Goal: Task Accomplishment & Management: Use online tool/utility

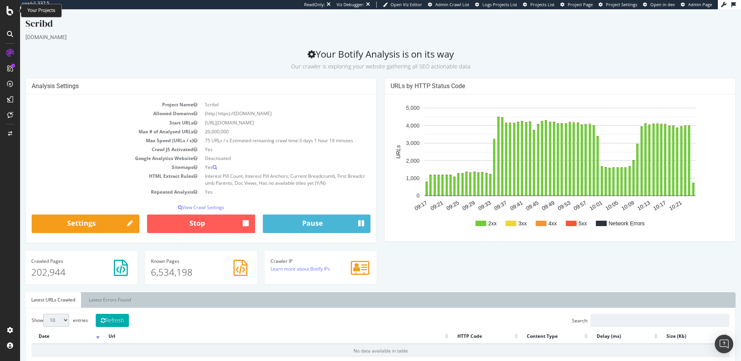
click at [14, 8] on div at bounding box center [10, 10] width 19 height 9
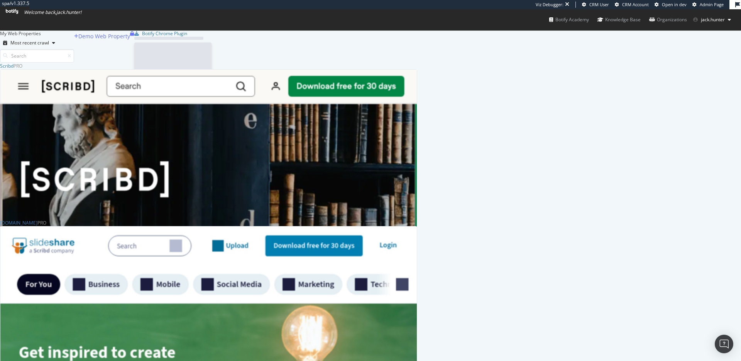
scroll to position [460, 417]
click at [709, 22] on span "jack.hunter" at bounding box center [713, 19] width 24 height 7
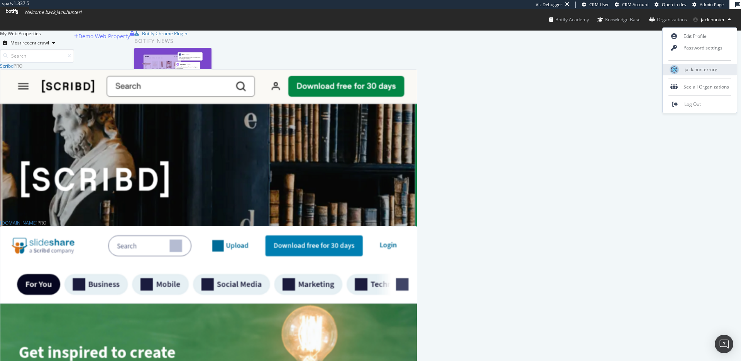
click at [697, 69] on span "jack.hunter-org" at bounding box center [701, 69] width 33 height 7
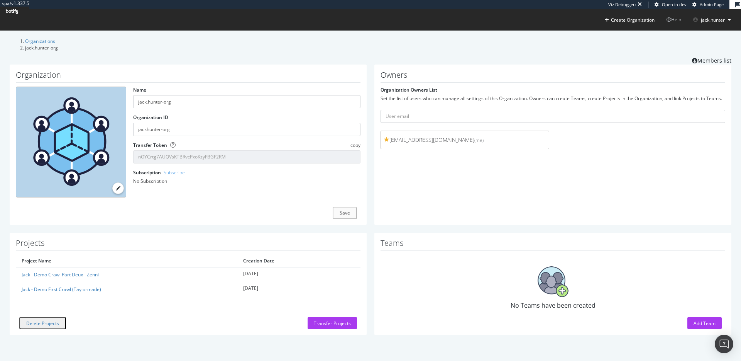
click at [18, 14] on icon at bounding box center [12, 11] width 12 height 5
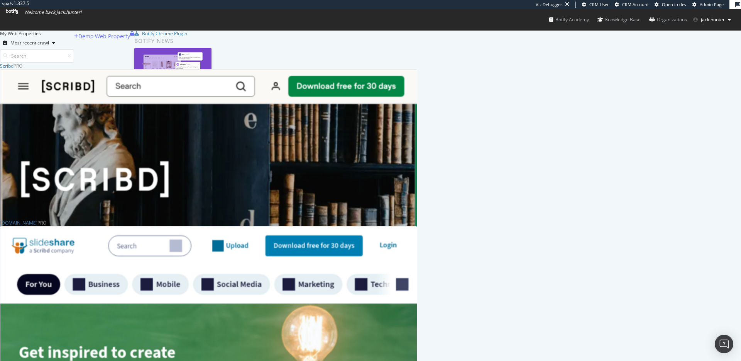
click at [18, 14] on icon at bounding box center [12, 11] width 12 height 5
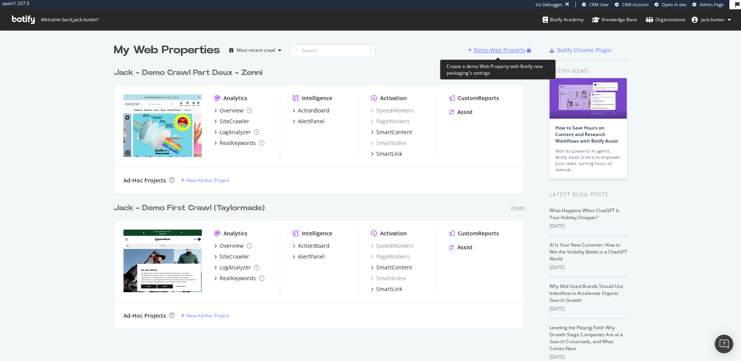
click at [510, 49] on div "Demo Web Property" at bounding box center [500, 50] width 52 height 8
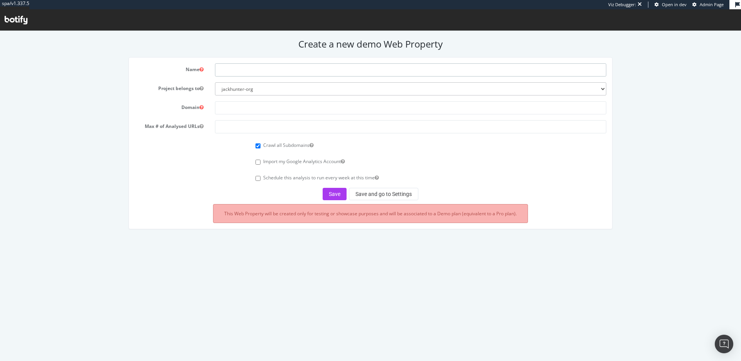
click at [251, 68] on input "text" at bounding box center [411, 69] width 392 height 13
type input "Scribd - Non HTML"
click at [249, 106] on input "text" at bounding box center [411, 107] width 392 height 13
paste input "https://www.scribd.com/"
type input "https://www.scribd.com/"
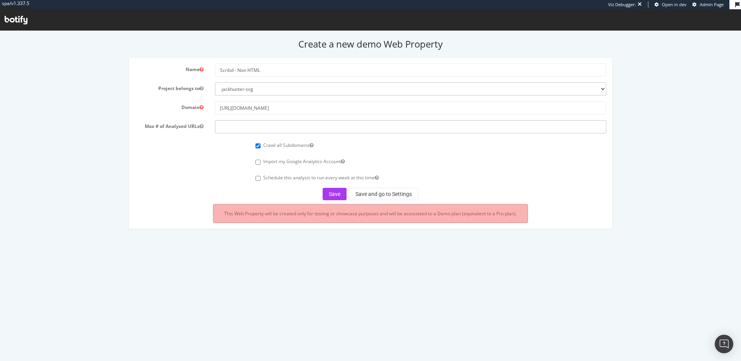
click at [244, 122] on input "number" at bounding box center [411, 126] width 392 height 13
type input "10000"
click at [376, 199] on button "Save and go to Settings" at bounding box center [384, 194] width 70 height 12
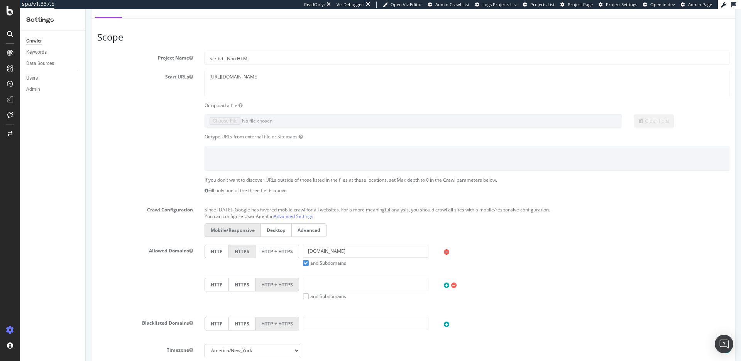
scroll to position [102, 0]
drag, startPoint x: 238, startPoint y: 60, endPoint x: 276, endPoint y: 60, distance: 38.2
click at [276, 60] on input "Scribd - Non HTML" at bounding box center [467, 57] width 525 height 13
type input "Scribd - Non JS"
click at [188, 131] on section "Project Name Scribd - Non JS Start URLs https://www.scribd.com/ Or upload a fil…" at bounding box center [413, 209] width 633 height 317
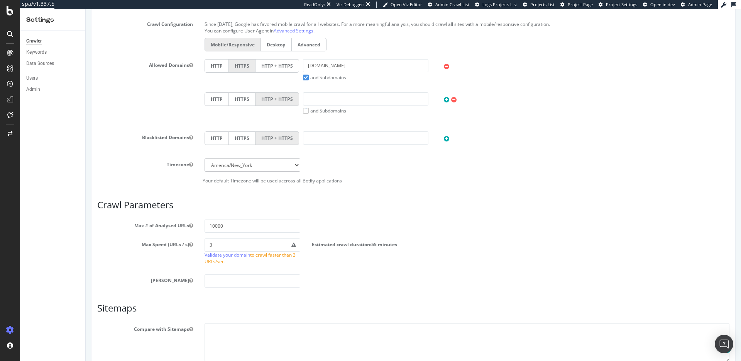
scroll to position [352, 0]
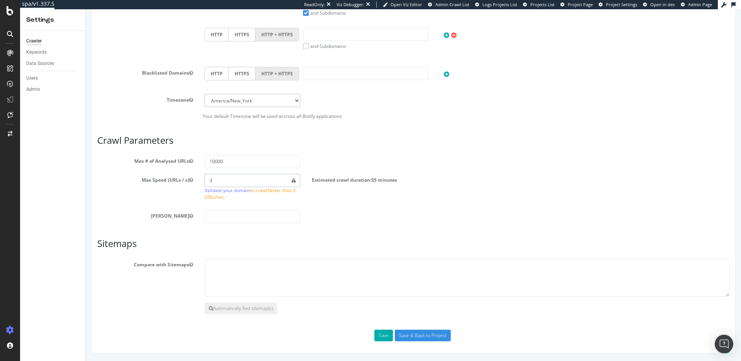
click at [220, 183] on input "3" at bounding box center [253, 180] width 96 height 13
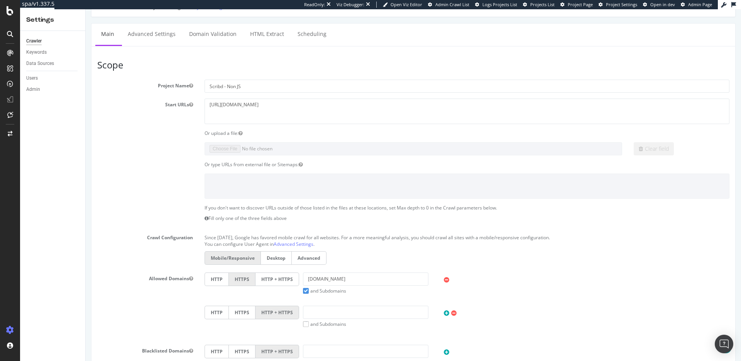
scroll to position [0, 0]
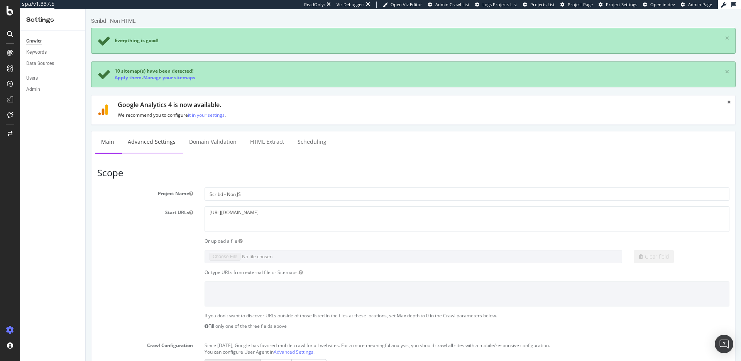
click at [152, 143] on link "Advanced Settings" at bounding box center [151, 141] width 59 height 21
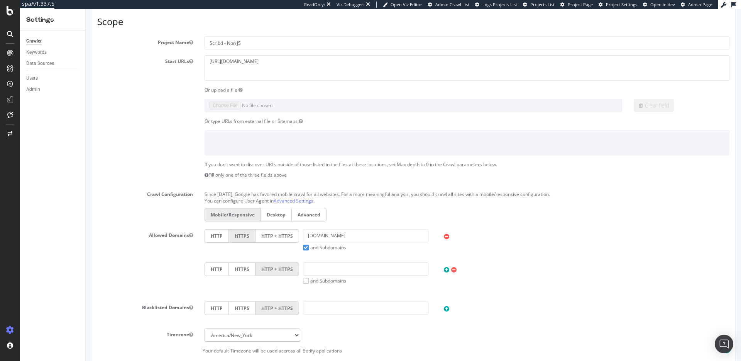
scroll to position [385, 0]
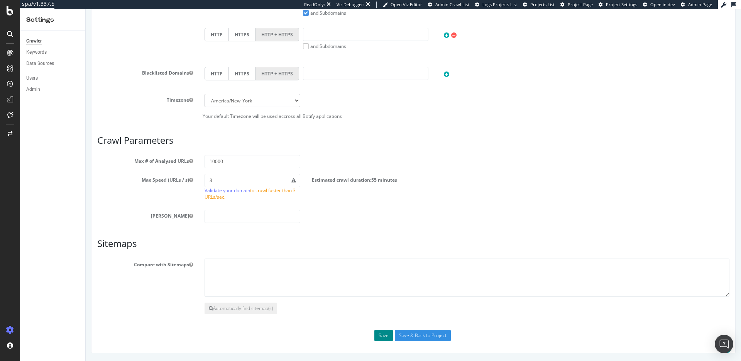
click at [387, 331] on button "Save" at bounding box center [384, 335] width 19 height 12
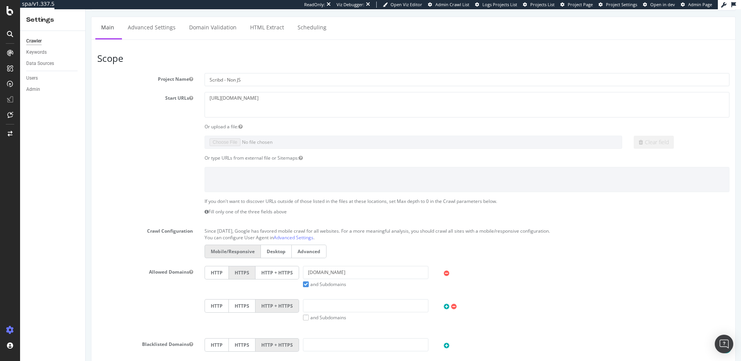
scroll to position [115, 0]
click at [245, 104] on textarea "https://www.scribd.com/" at bounding box center [467, 103] width 525 height 25
click at [256, 98] on textarea "https://www.scribd.com/" at bounding box center [467, 103] width 525 height 25
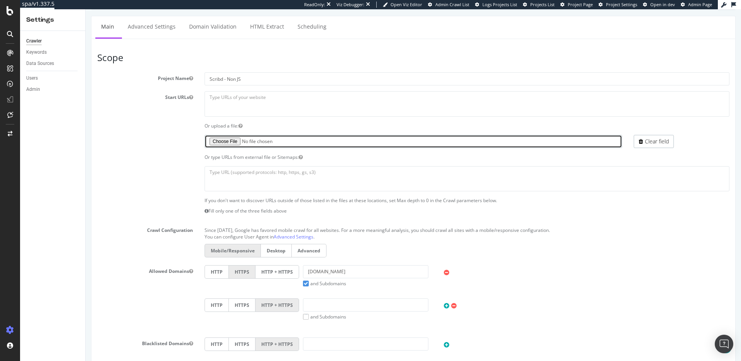
click at [229, 139] on input "file" at bounding box center [414, 141] width 418 height 13
type input "C:\fakepath\export_1766647_3800779_scribd_2025-08-29_17-28.zip"
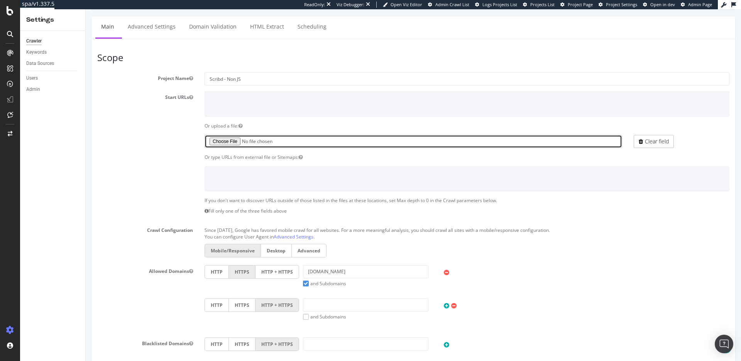
click at [223, 141] on input "file" at bounding box center [414, 141] width 418 height 13
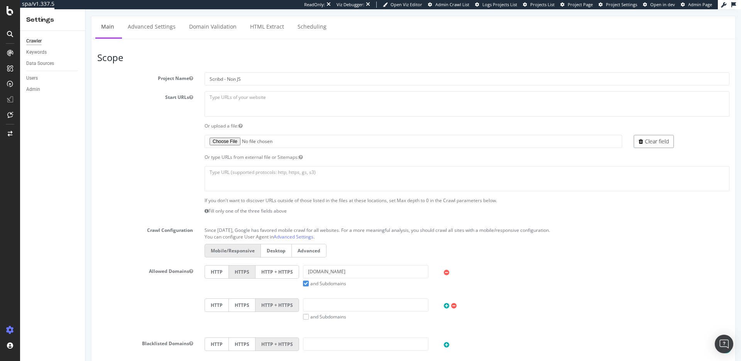
click at [670, 141] on link "Clear field" at bounding box center [654, 141] width 40 height 13
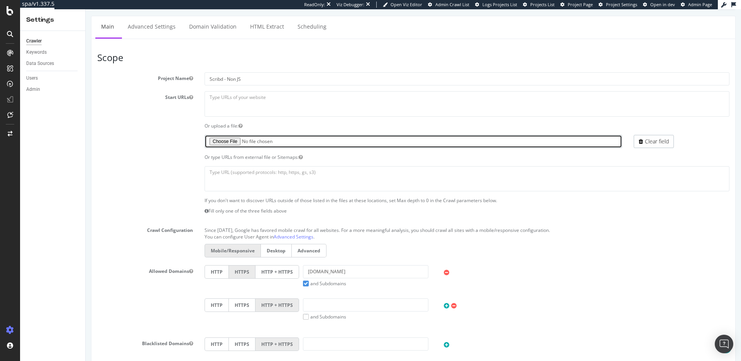
click at [224, 142] on input "file" at bounding box center [414, 141] width 418 height 13
type input "C:\fakepath\export_1766647_3800779_scribd_2025-08-29_17-28.txt"
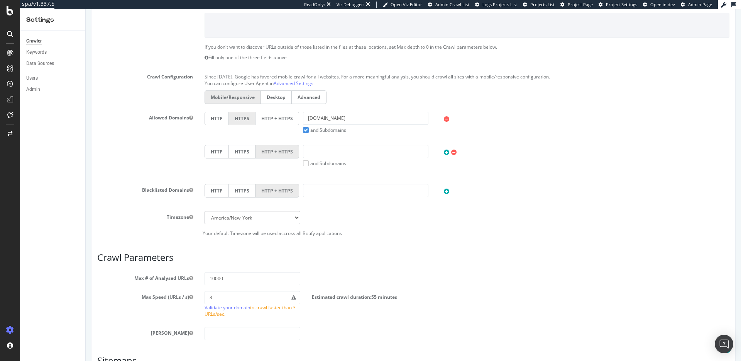
scroll to position [385, 0]
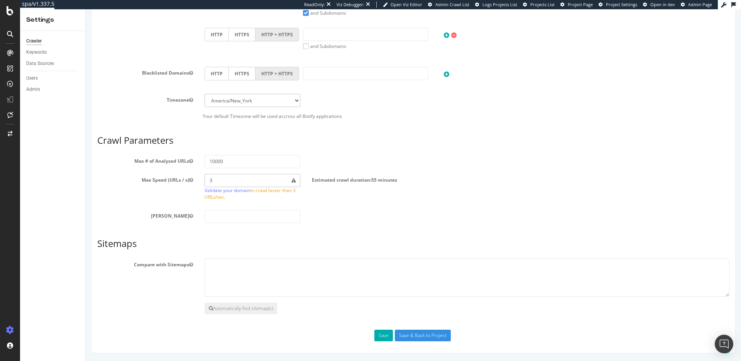
click at [254, 185] on input "3" at bounding box center [253, 180] width 96 height 13
click at [369, 218] on div "Max Depth" at bounding box center [414, 216] width 644 height 13
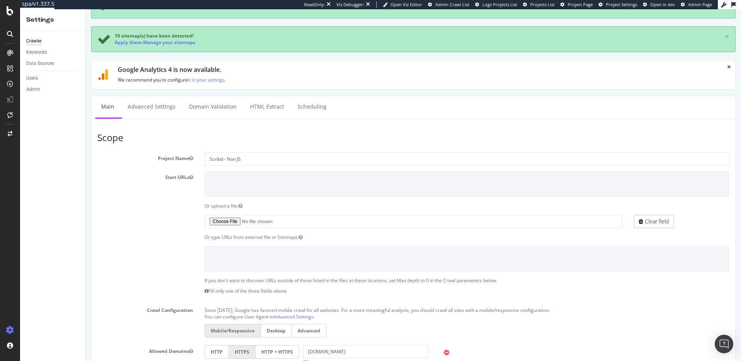
scroll to position [0, 0]
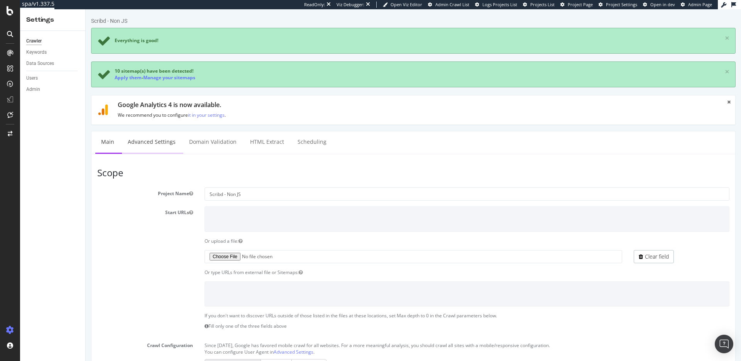
click at [168, 138] on link "Advanced Settings" at bounding box center [151, 141] width 59 height 21
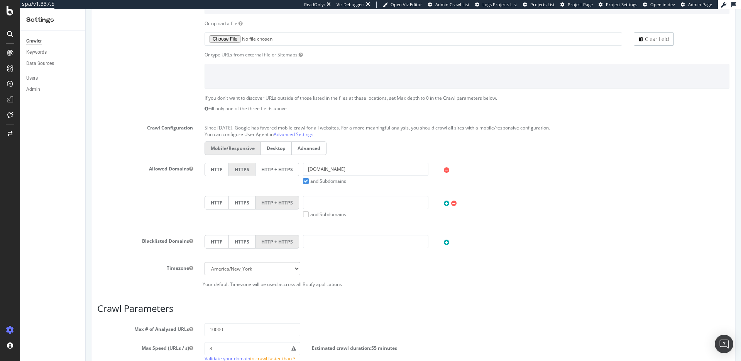
scroll to position [385, 0]
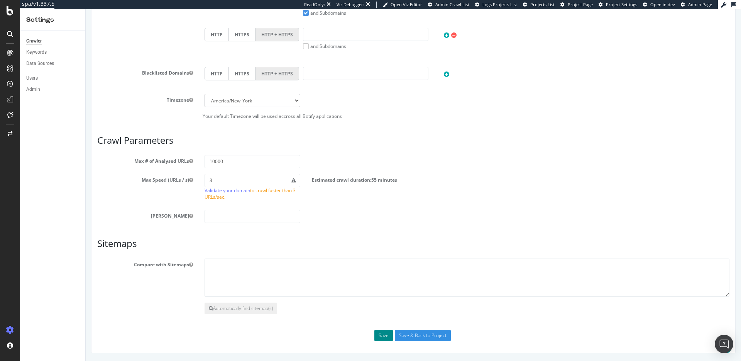
click at [382, 338] on button "Save" at bounding box center [384, 335] width 19 height 12
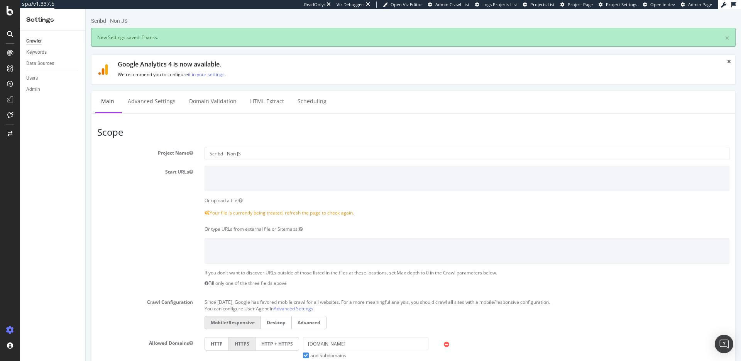
scroll to position [0, 0]
click at [148, 150] on label "Project Name" at bounding box center [145, 151] width 107 height 9
click at [189, 150] on button "Project Name" at bounding box center [191, 152] width 4 height 7
click at [155, 98] on link "Advanced Settings" at bounding box center [151, 101] width 59 height 21
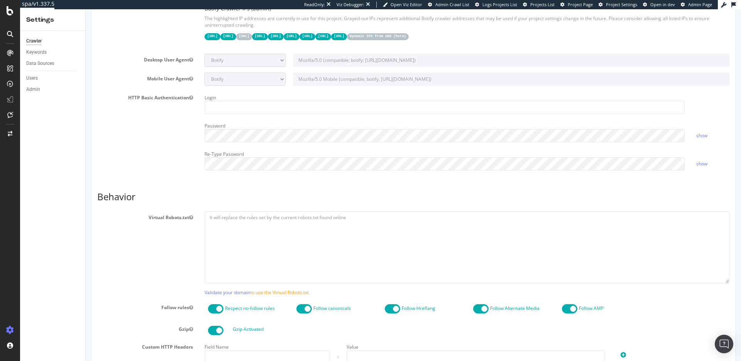
scroll to position [349, 0]
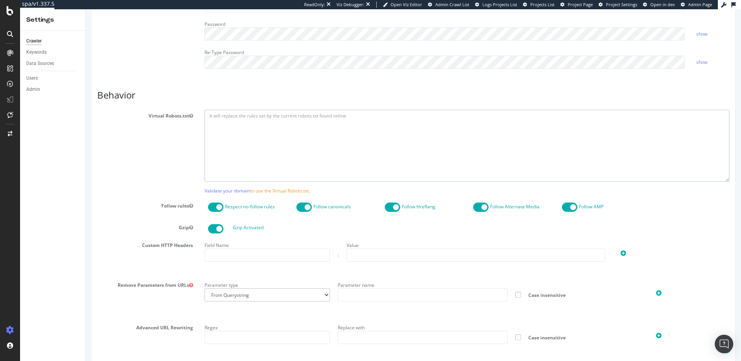
click at [271, 139] on textarea at bounding box center [467, 145] width 525 height 71
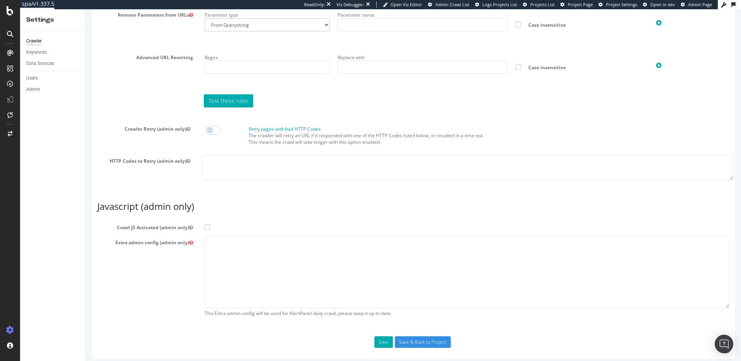
scroll to position [625, 0]
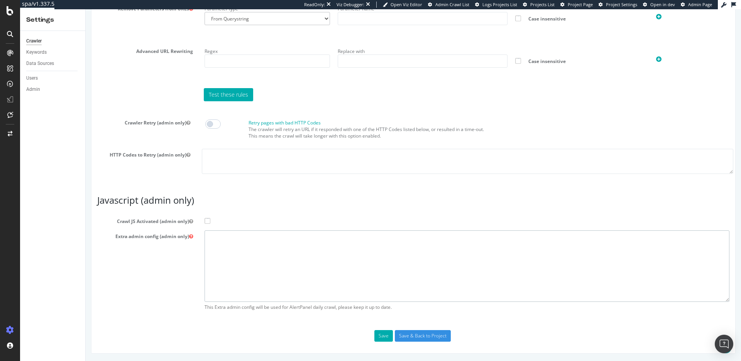
click at [236, 232] on textarea at bounding box center [467, 265] width 525 height 71
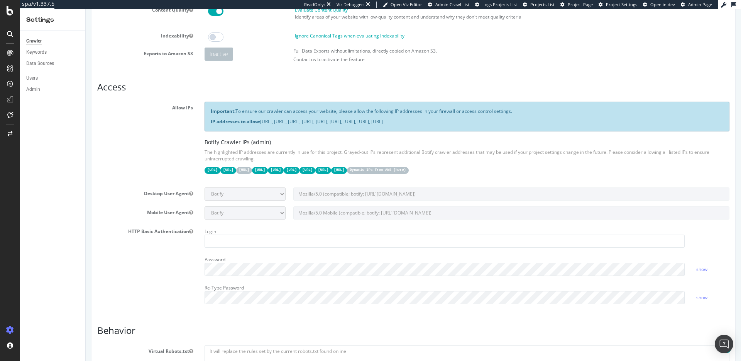
scroll to position [0, 0]
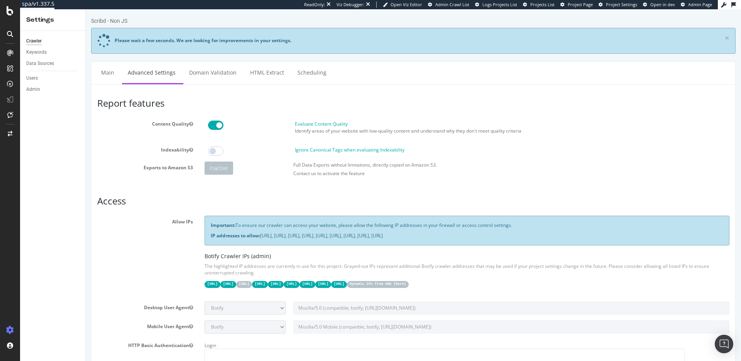
click at [281, 124] on div at bounding box center [247, 124] width 88 height 9
click at [97, 71] on link "Main" at bounding box center [107, 72] width 25 height 21
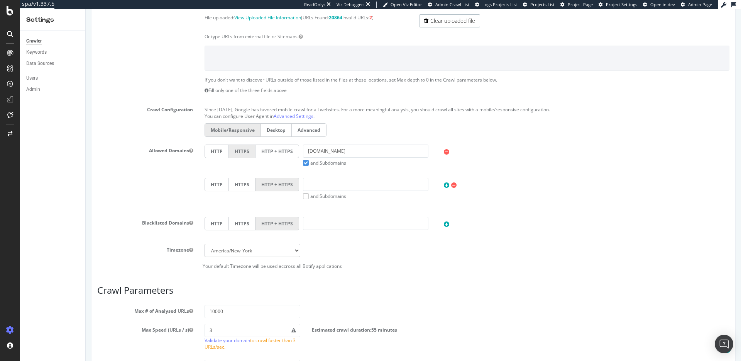
scroll to position [352, 0]
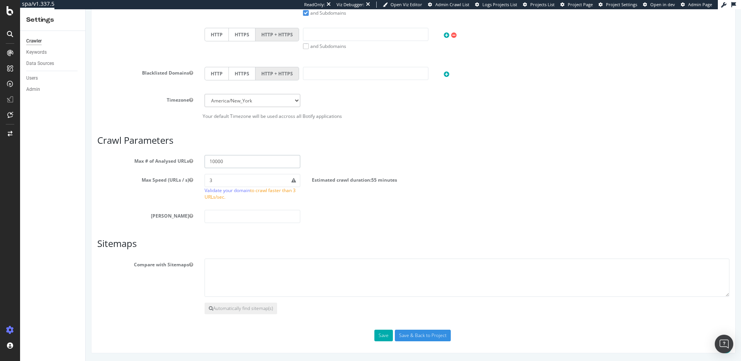
click at [235, 162] on input "10000" at bounding box center [253, 161] width 96 height 13
click at [214, 163] on input "10000" at bounding box center [253, 161] width 96 height 13
type input "30000"
click at [248, 211] on input "number" at bounding box center [253, 216] width 96 height 13
click at [386, 339] on button "Save" at bounding box center [384, 335] width 19 height 12
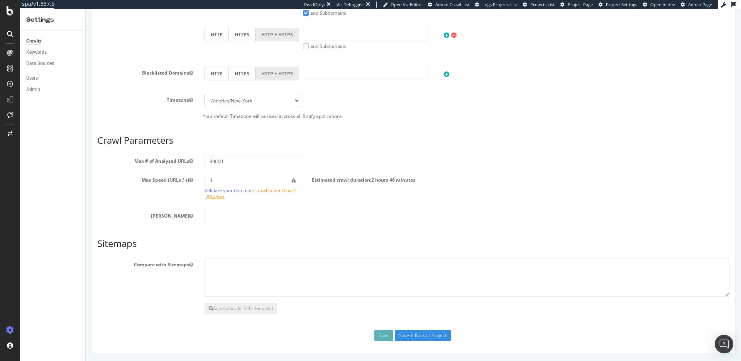
scroll to position [0, 0]
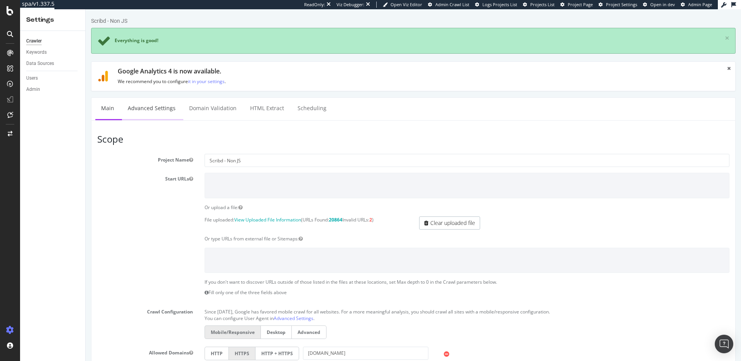
click at [160, 109] on link "Advanced Settings" at bounding box center [151, 108] width 59 height 21
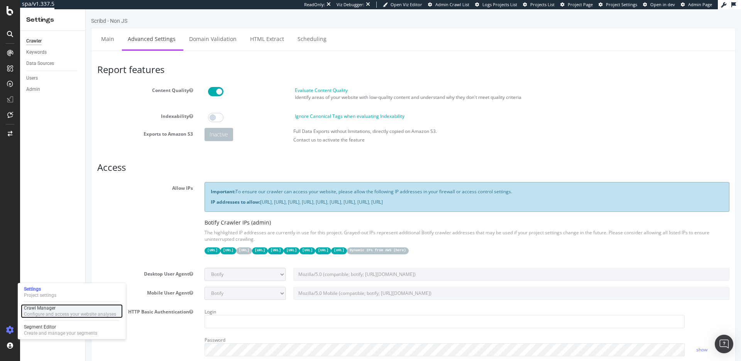
click at [46, 313] on div "Configure and access your website analyses" at bounding box center [70, 314] width 92 height 6
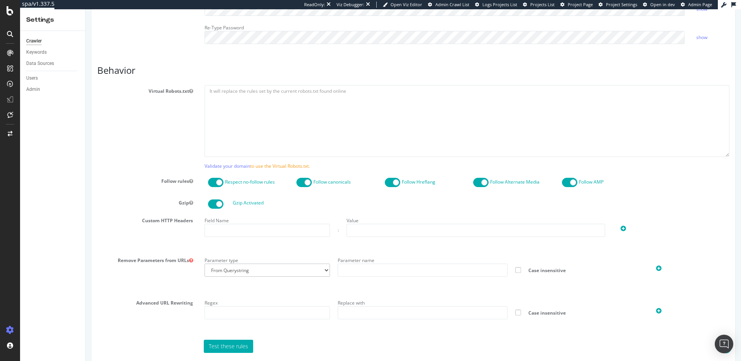
scroll to position [381, 0]
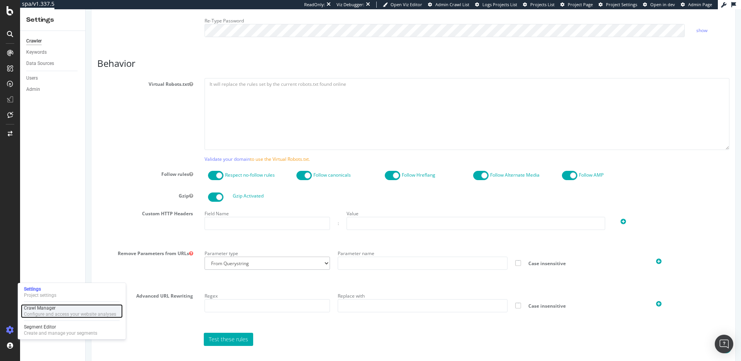
click at [42, 317] on div "Crawl Manager Configure and access your website analyses" at bounding box center [72, 311] width 102 height 14
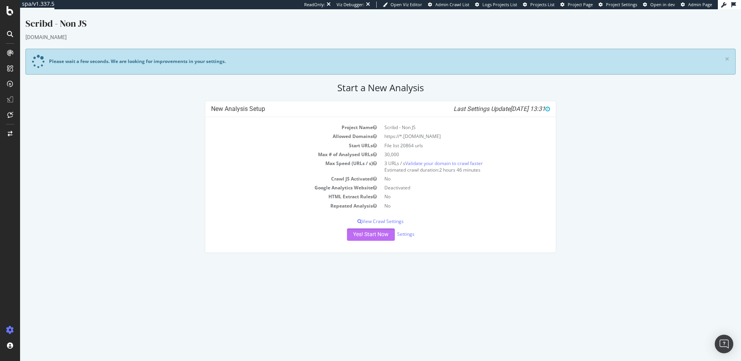
click at [370, 234] on button "Yes! Start Now" at bounding box center [371, 234] width 48 height 12
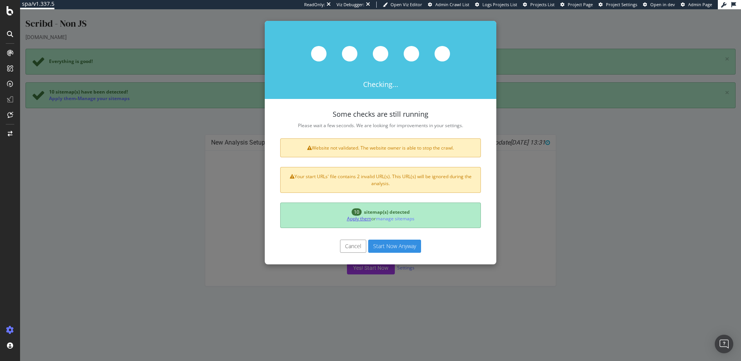
click at [357, 219] on link "Apply them" at bounding box center [359, 218] width 24 height 7
click at [358, 219] on link "Apply them" at bounding box center [359, 218] width 24 height 7
click at [402, 245] on button "Start Now Anyway" at bounding box center [394, 245] width 53 height 13
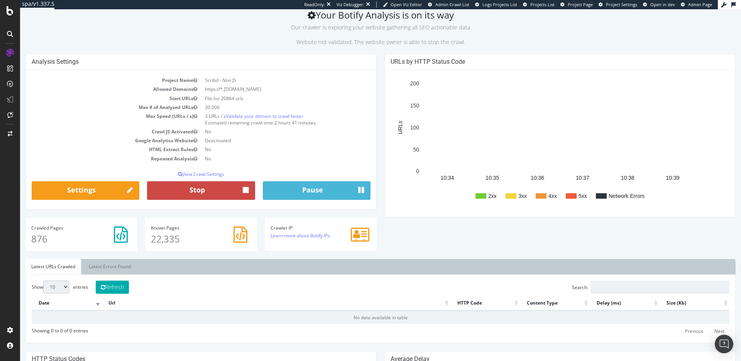
scroll to position [113, 0]
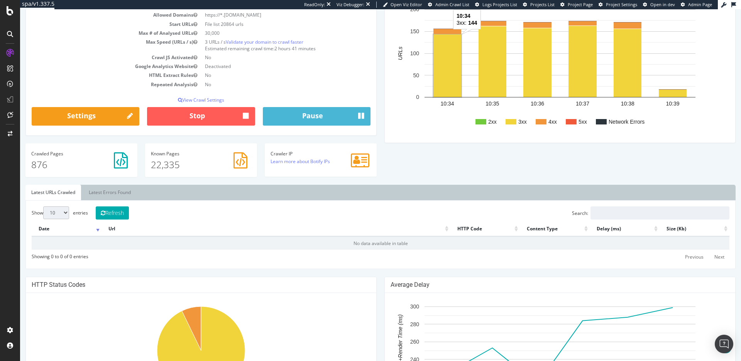
click at [446, 76] on rect "A chart." at bounding box center [448, 65] width 28 height 63
click at [490, 75] on rect "A chart." at bounding box center [493, 61] width 28 height 71
click at [541, 76] on rect "A chart." at bounding box center [538, 62] width 28 height 69
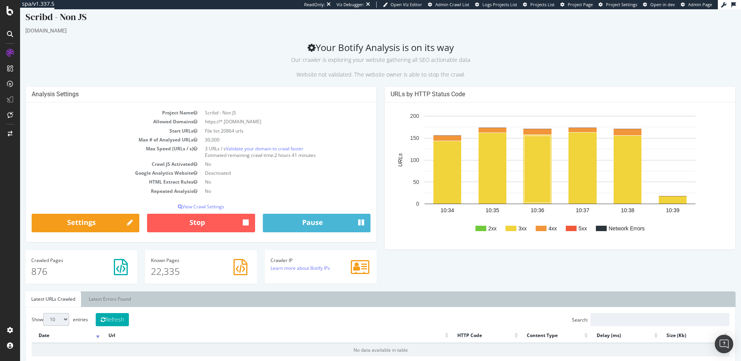
scroll to position [5, 0]
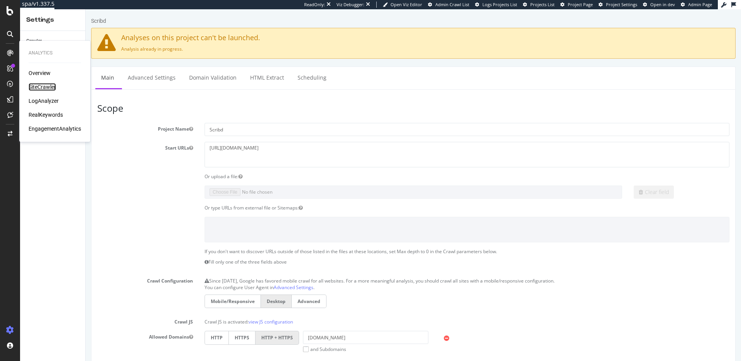
click at [41, 87] on div "SiteCrawler" at bounding box center [42, 87] width 27 height 8
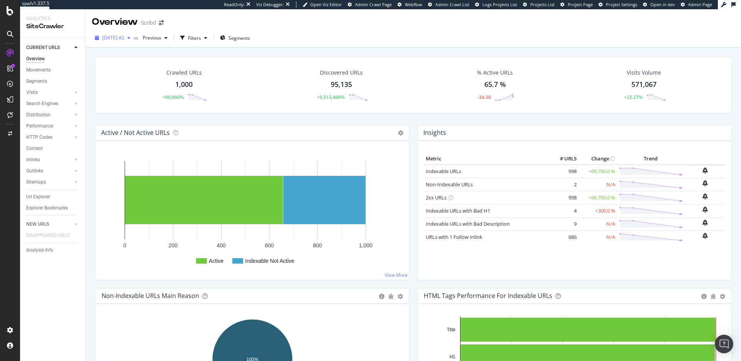
click at [124, 39] on span "2025 Aug. 22nd #2" at bounding box center [113, 37] width 22 height 7
click at [160, 89] on div "30.0M URLs" at bounding box center [158, 89] width 25 height 7
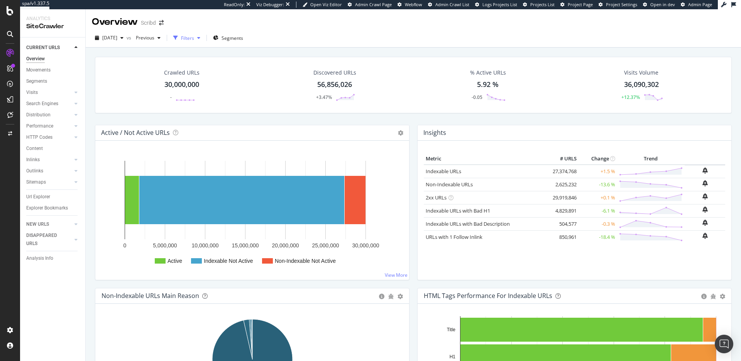
click at [194, 37] on div "Filters" at bounding box center [187, 38] width 13 height 7
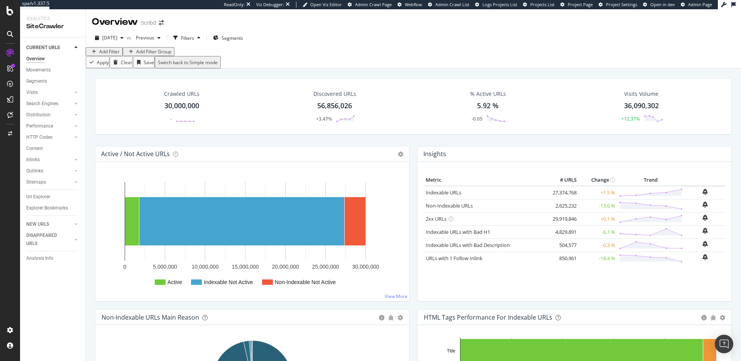
click at [106, 55] on div "Add Filter" at bounding box center [109, 51] width 20 height 7
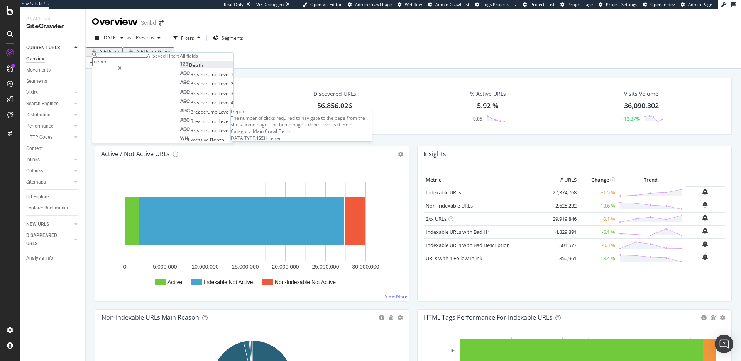
type input "depth"
click at [180, 68] on div "Depth" at bounding box center [192, 65] width 24 height 7
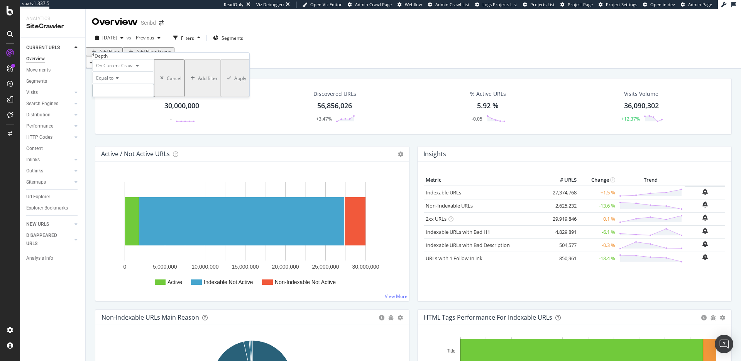
click at [126, 97] on input "number" at bounding box center [123, 90] width 62 height 13
click at [124, 129] on span "2" at bounding box center [109, 125] width 29 height 7
type input "2"
click at [117, 80] on icon at bounding box center [116, 78] width 5 height 5
click at [131, 116] on span "Less than or equal to" at bounding box center [117, 112] width 45 height 7
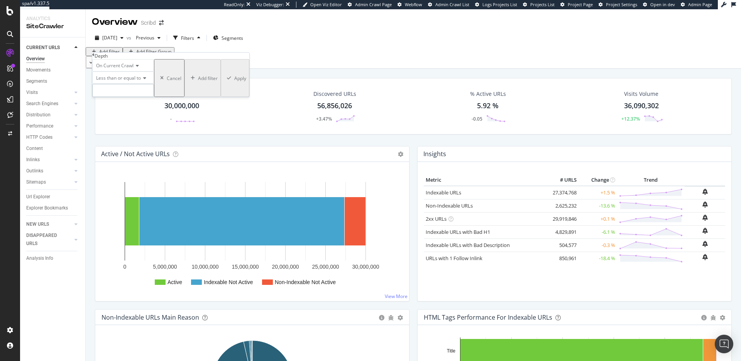
click at [127, 97] on input "number" at bounding box center [123, 90] width 62 height 13
type input "2"
click at [224, 96] on div "Apply" at bounding box center [235, 78] width 22 height 36
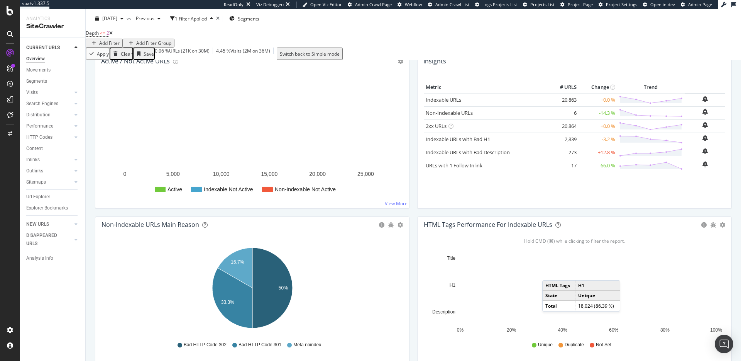
scroll to position [93, 0]
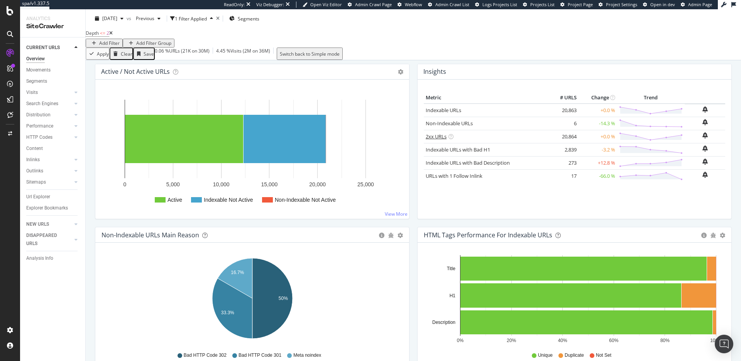
click at [440, 140] on link "2xx URLs" at bounding box center [436, 136] width 21 height 7
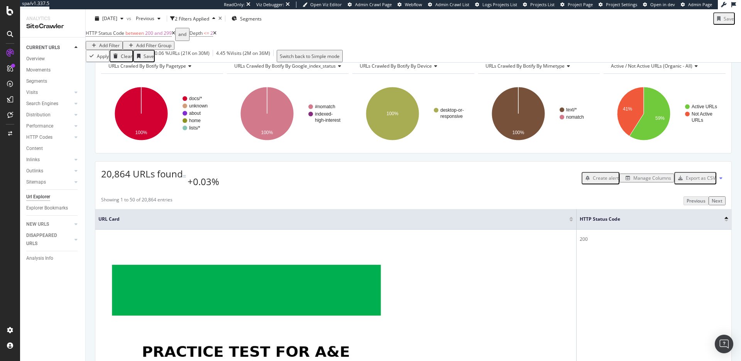
scroll to position [34, 0]
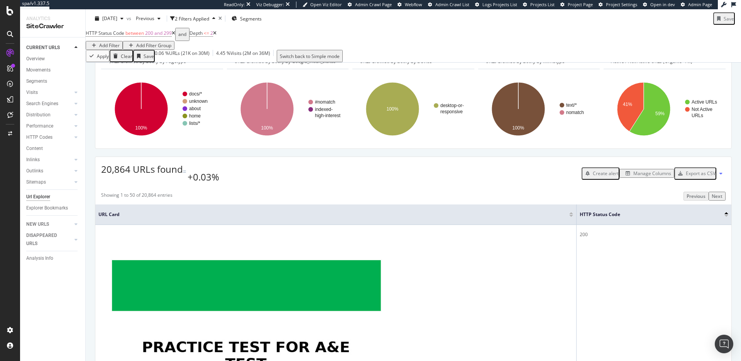
click at [707, 176] on div "Export as CSV" at bounding box center [701, 173] width 30 height 7
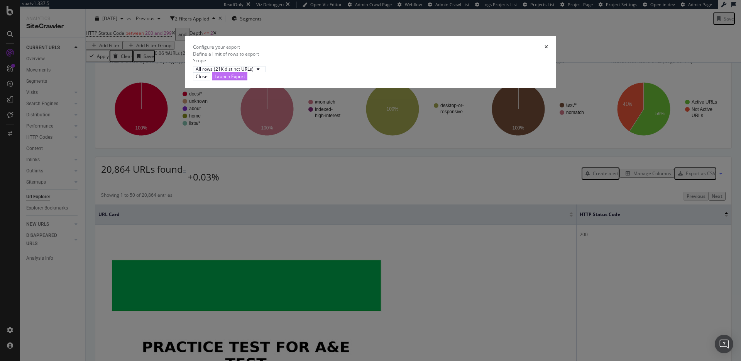
click at [245, 80] on div "Launch Export" at bounding box center [230, 76] width 31 height 7
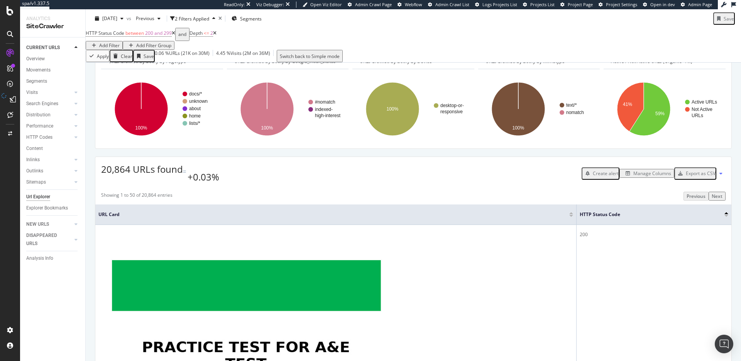
click at [687, 176] on div "Export as CSV" at bounding box center [701, 173] width 30 height 7
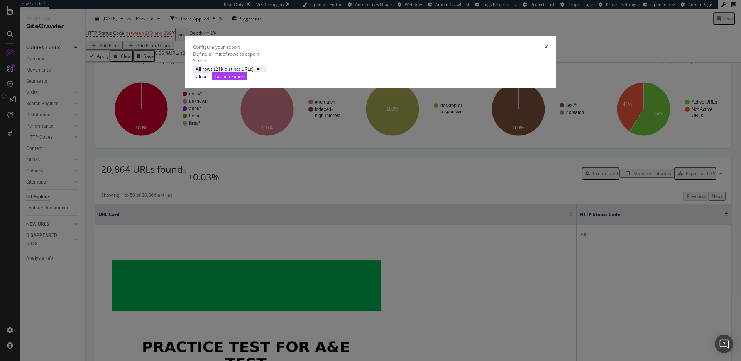
click at [254, 71] on div "All rows (21K distinct URLs)" at bounding box center [225, 69] width 58 height 5
click at [285, 213] on div "Define a limit" at bounding box center [274, 209] width 58 height 7
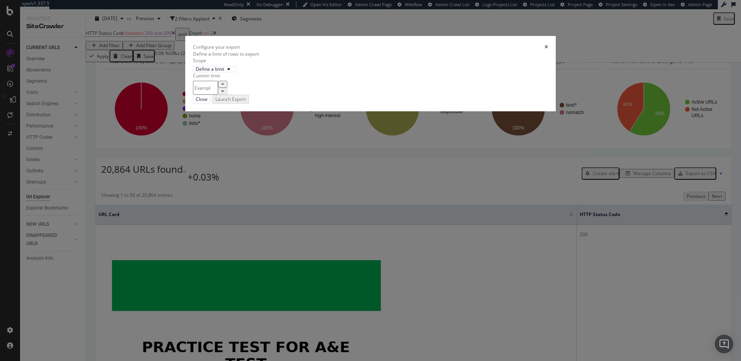
click at [218, 95] on input "modal" at bounding box center [205, 88] width 25 height 14
click at [208, 102] on div "Close" at bounding box center [202, 99] width 12 height 7
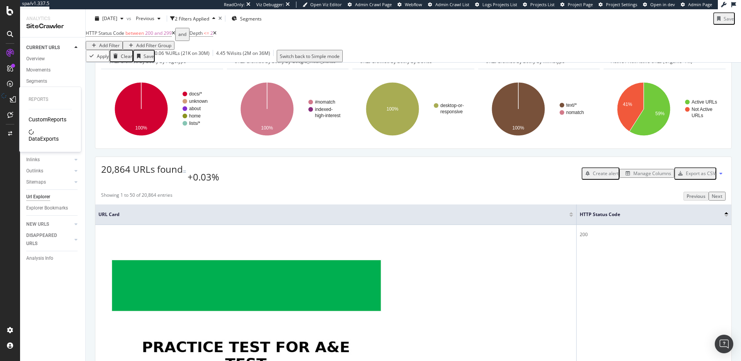
click at [10, 95] on div at bounding box center [13, 99] width 12 height 12
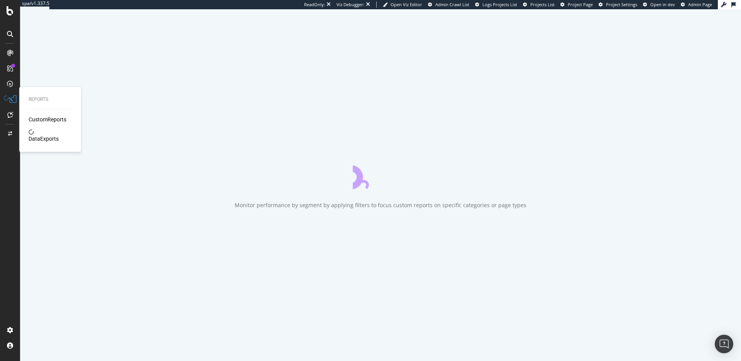
click at [38, 135] on div "DataExports" at bounding box center [44, 139] width 30 height 8
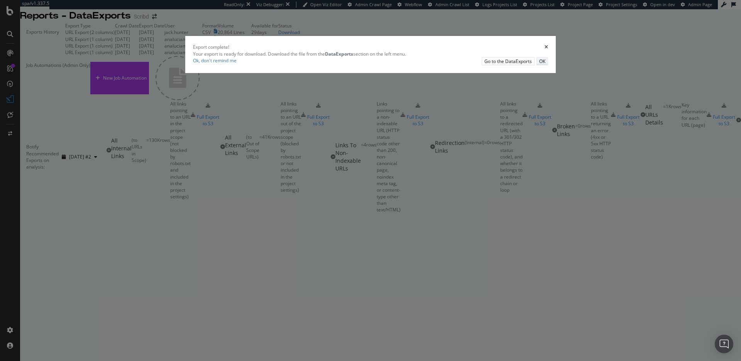
click at [539, 64] on div "OK" at bounding box center [542, 61] width 6 height 7
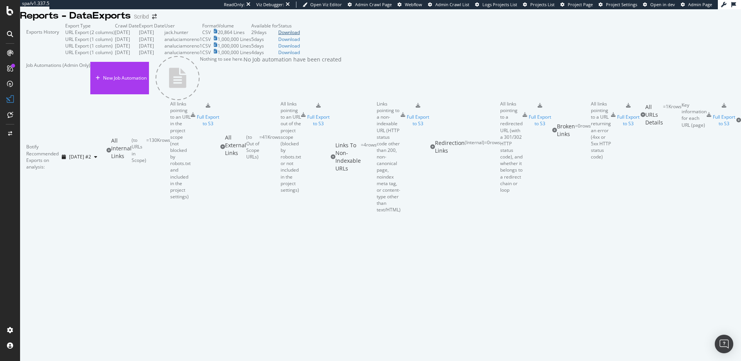
click at [300, 36] on div "Download" at bounding box center [289, 32] width 22 height 7
click at [34, 298] on div "Project settings" at bounding box center [40, 295] width 32 height 6
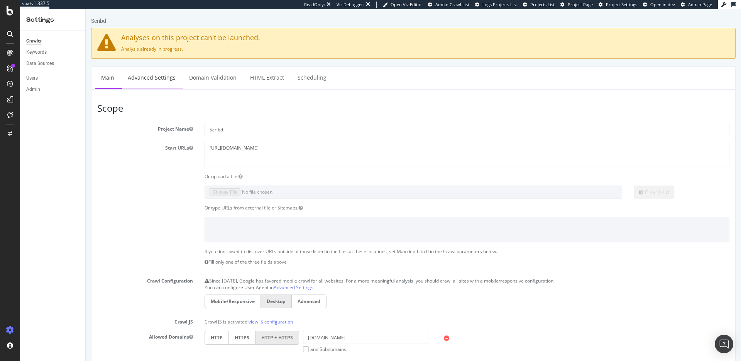
click at [164, 84] on link "Advanced Settings" at bounding box center [151, 77] width 59 height 21
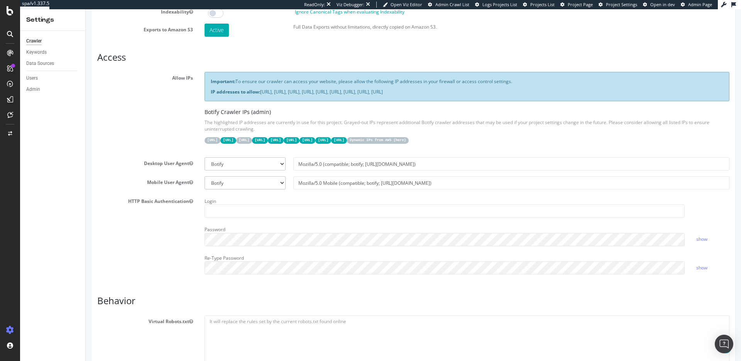
scroll to position [143, 0]
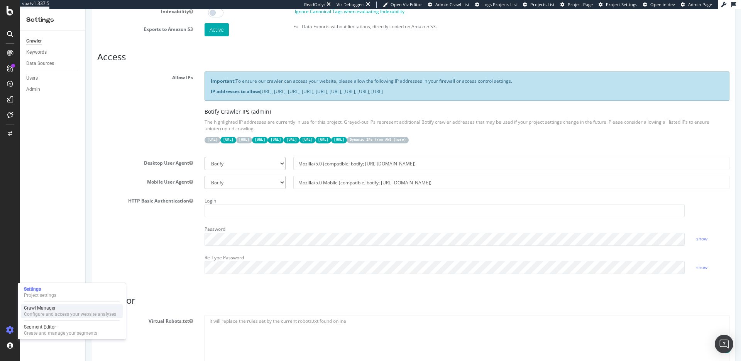
click at [51, 306] on div "Crawl Manager" at bounding box center [70, 308] width 92 height 6
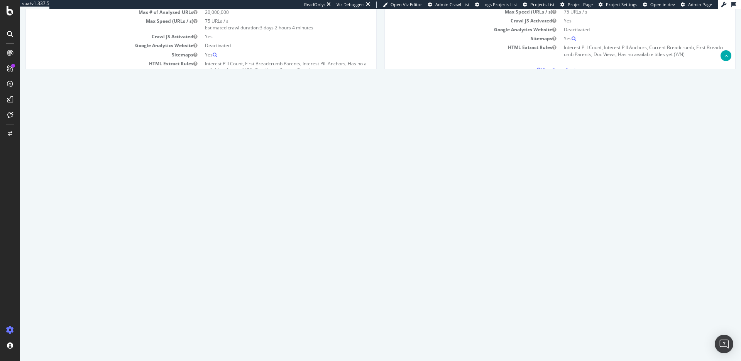
scroll to position [117, 0]
click at [66, 213] on link "2025 Aug. 20th report" at bounding box center [52, 213] width 30 height 7
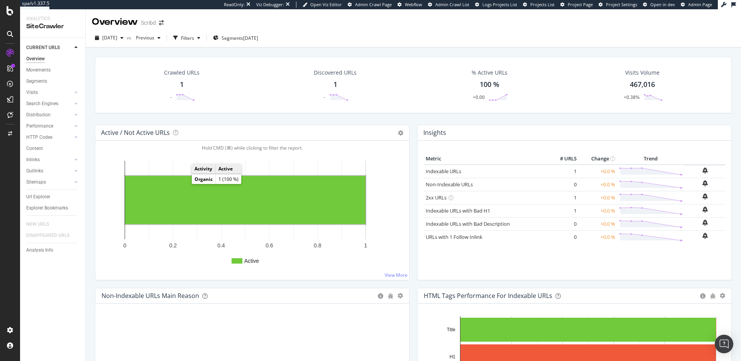
click at [188, 190] on rect "A chart." at bounding box center [245, 200] width 241 height 48
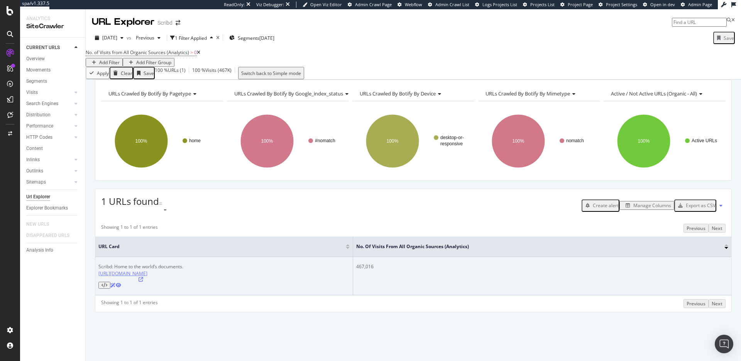
click at [138, 276] on link "https://www.scribd.com/" at bounding box center [122, 273] width 49 height 7
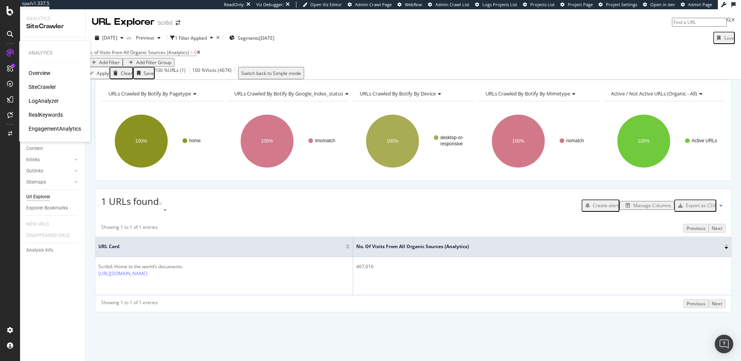
click at [13, 47] on div at bounding box center [10, 53] width 12 height 12
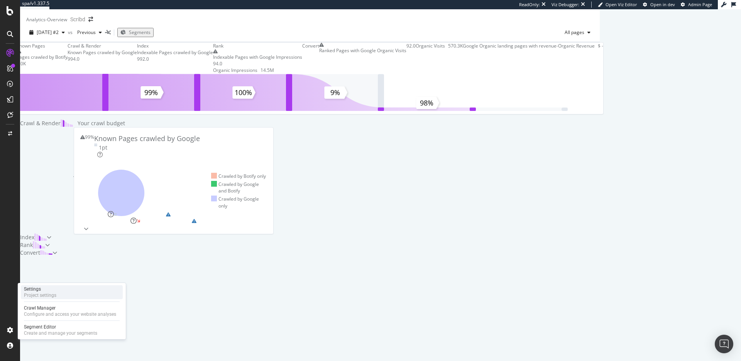
click at [46, 294] on div "Project settings" at bounding box center [40, 295] width 32 height 6
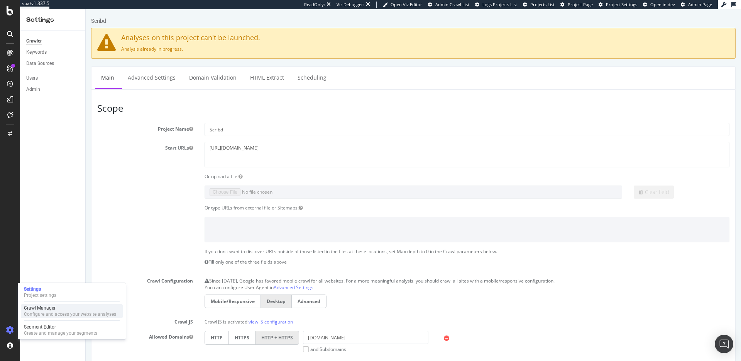
click at [38, 315] on div "Configure and access your website analyses" at bounding box center [70, 314] width 92 height 6
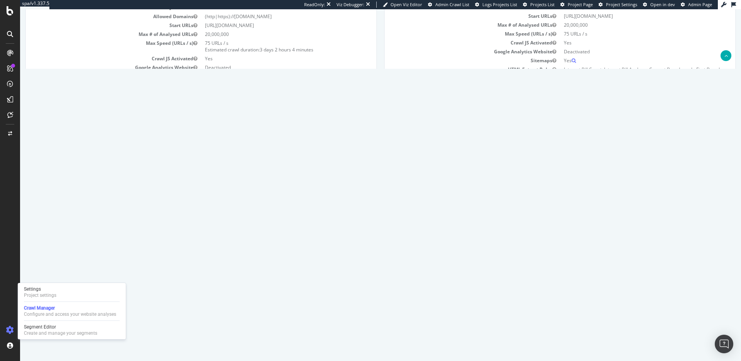
scroll to position [96, 0]
click at [64, 198] on link "2025 Aug. 29th crawl" at bounding box center [51, 199] width 28 height 7
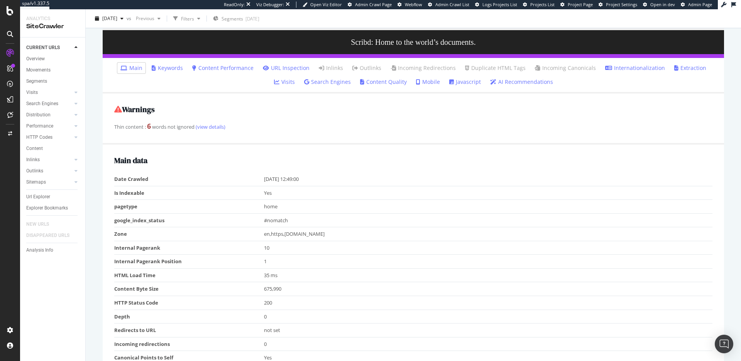
scroll to position [82, 0]
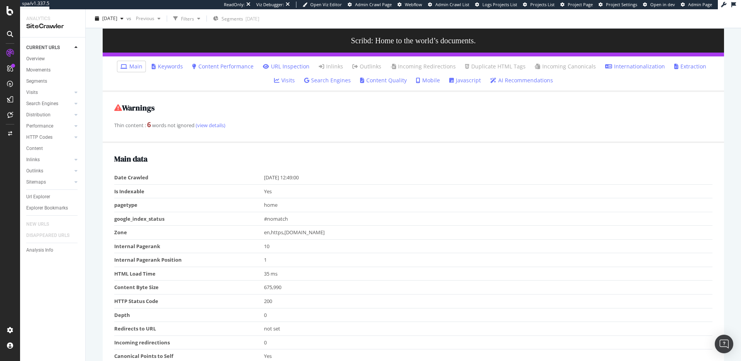
click at [449, 80] on link "Javascript" at bounding box center [465, 80] width 32 height 8
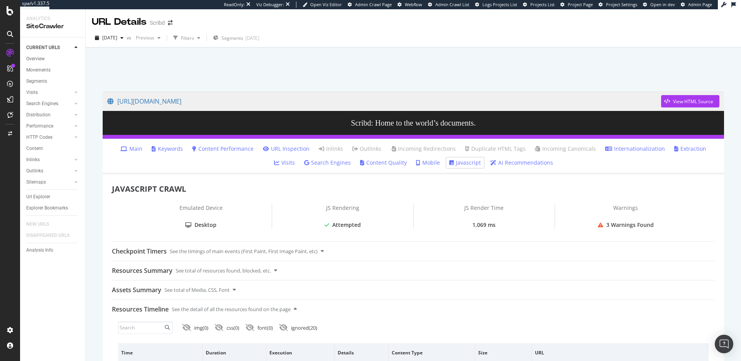
click at [534, 70] on div at bounding box center [413, 67] width 637 height 33
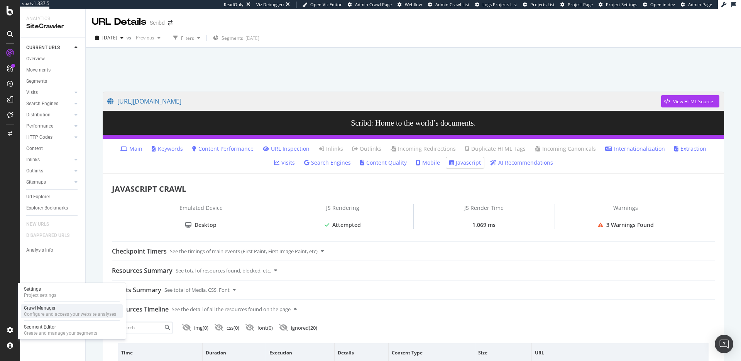
click at [44, 309] on div "Crawl Manager" at bounding box center [70, 308] width 92 height 6
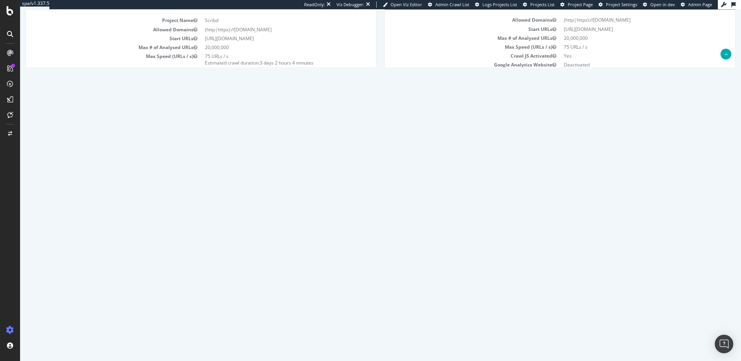
scroll to position [87, 0]
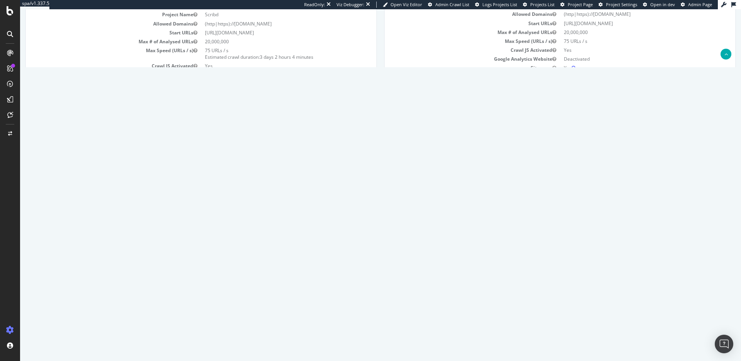
click at [67, 278] on link "2025 May. 2nd report" at bounding box center [52, 277] width 30 height 7
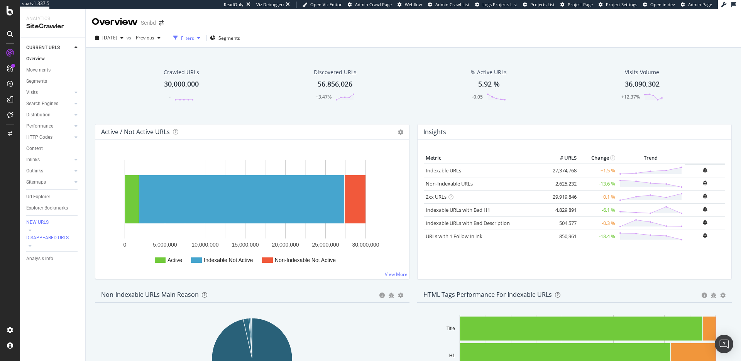
click at [178, 37] on icon "button" at bounding box center [175, 38] width 5 height 5
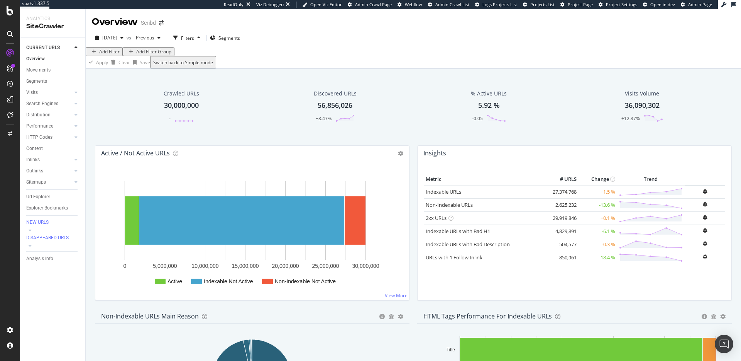
click at [115, 55] on div "Add Filter" at bounding box center [109, 51] width 20 height 7
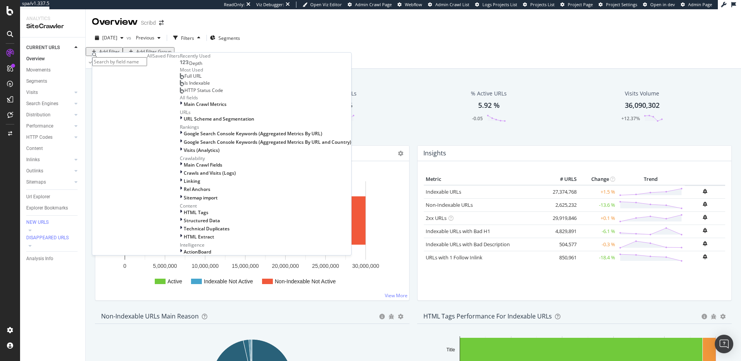
click at [180, 66] on div "Depth" at bounding box center [265, 62] width 171 height 7
click at [180, 66] on div "Depth" at bounding box center [191, 63] width 22 height 6
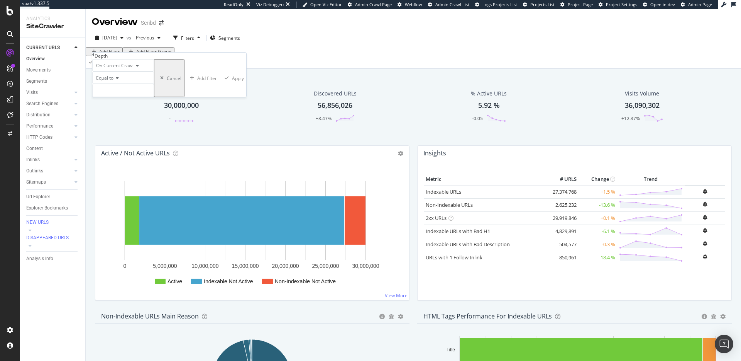
click at [118, 80] on icon at bounding box center [116, 78] width 5 height 5
click at [147, 117] on div "Less than or equal to" at bounding box center [123, 113] width 61 height 8
click at [143, 97] on input "number" at bounding box center [123, 90] width 62 height 13
type input "2"
click at [234, 81] on div "Apply" at bounding box center [240, 78] width 12 height 7
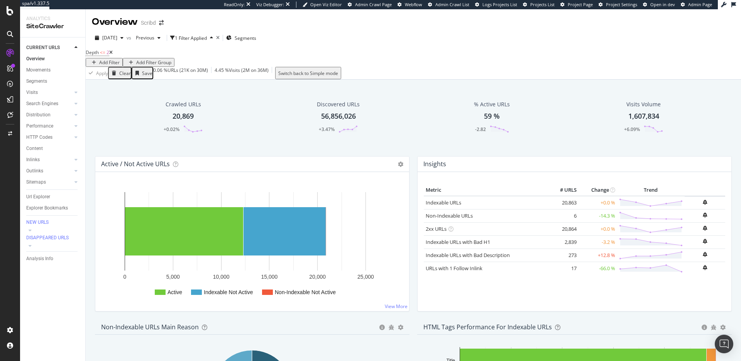
click at [120, 59] on div "Add Filter" at bounding box center [109, 62] width 20 height 7
click at [320, 70] on div "Apply Clear Save 0.06 % URLs ( 21K on 30M ) 4.45 % Visits ( 2M on 36M ) Switch …" at bounding box center [414, 73] width 656 height 12
click at [436, 232] on link "2xx URLs" at bounding box center [436, 228] width 21 height 7
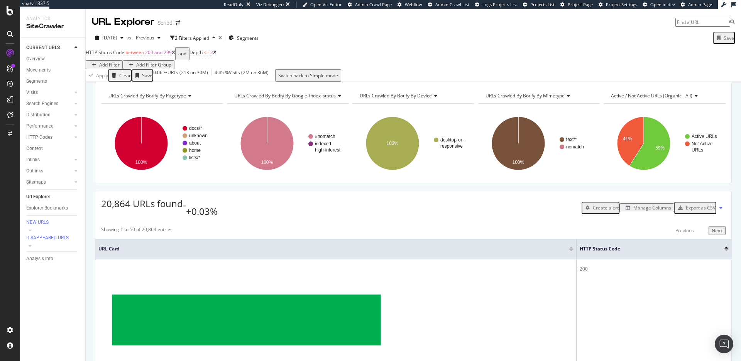
click at [701, 211] on div "Export as CSV" at bounding box center [701, 207] width 30 height 7
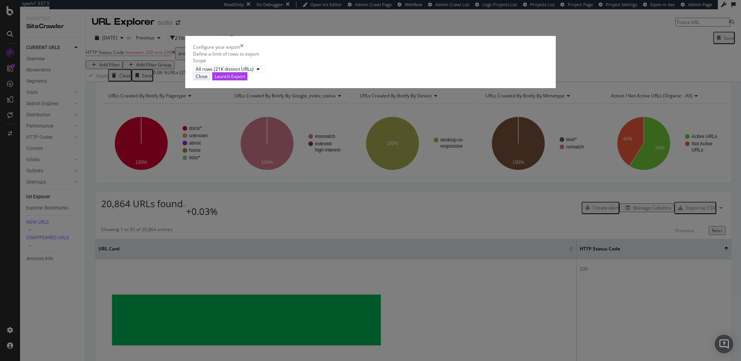
click at [210, 80] on button "Close" at bounding box center [201, 76] width 17 height 8
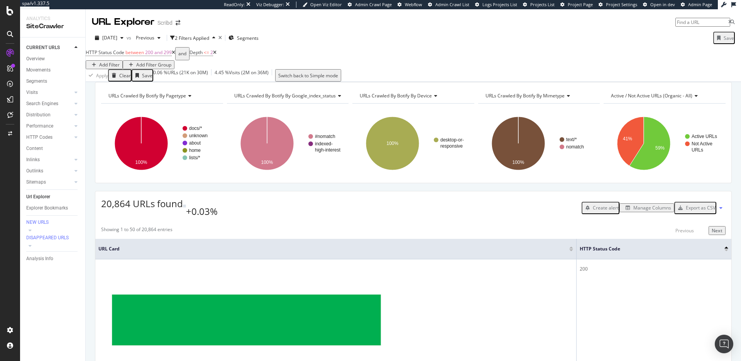
click at [656, 211] on div "Manage Columns" at bounding box center [653, 207] width 38 height 7
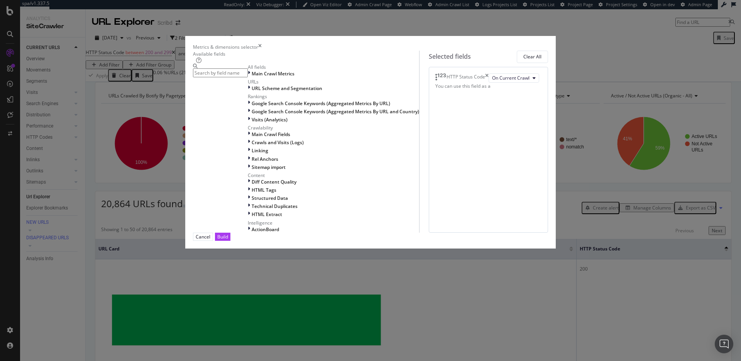
click at [489, 83] on icon "times" at bounding box center [486, 77] width 3 height 9
click at [231, 241] on button "Build" at bounding box center [222, 236] width 15 height 8
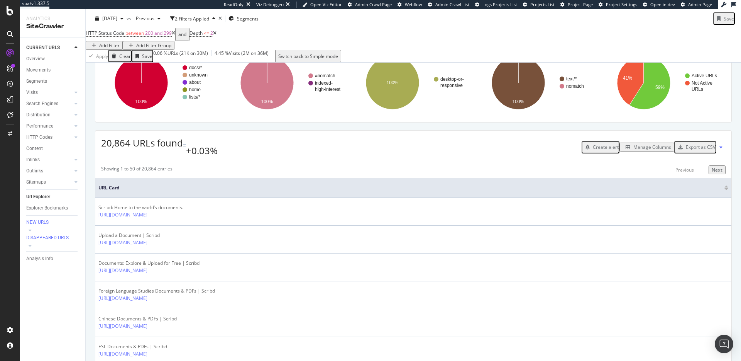
scroll to position [62, 0]
click at [709, 149] on div "Export as CSV" at bounding box center [701, 145] width 30 height 7
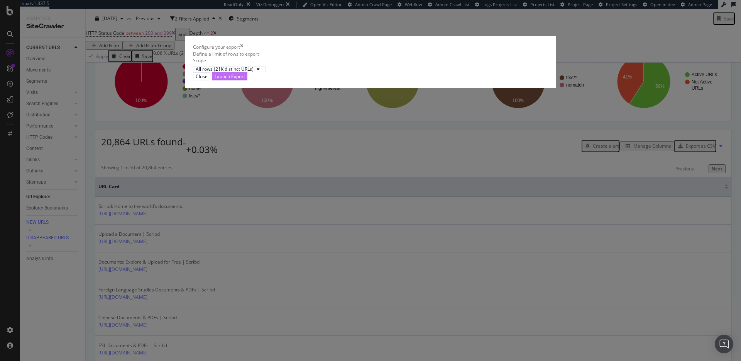
click at [245, 80] on div "Launch Export" at bounding box center [230, 76] width 31 height 7
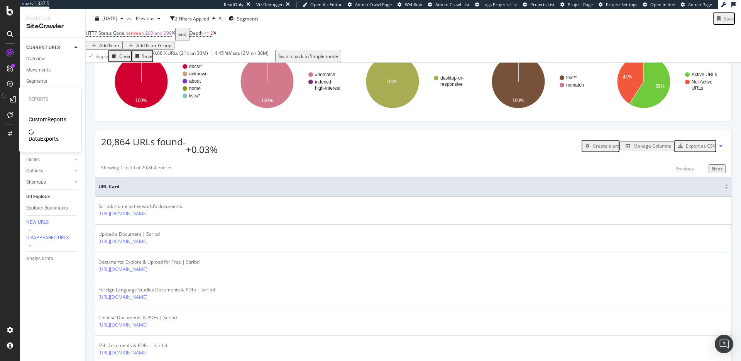
click at [55, 135] on div "DataExports" at bounding box center [44, 139] width 30 height 8
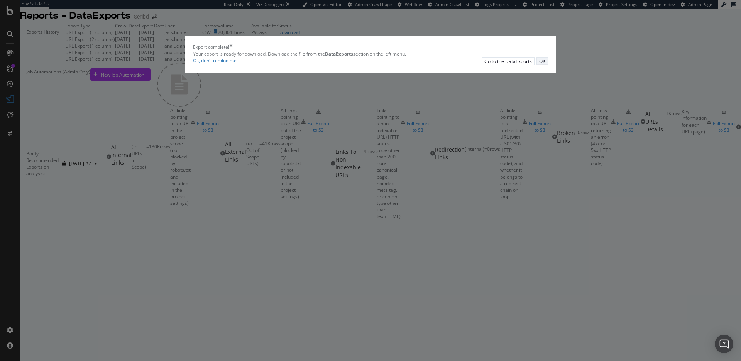
click at [537, 65] on button "OK" at bounding box center [543, 61] width 12 height 8
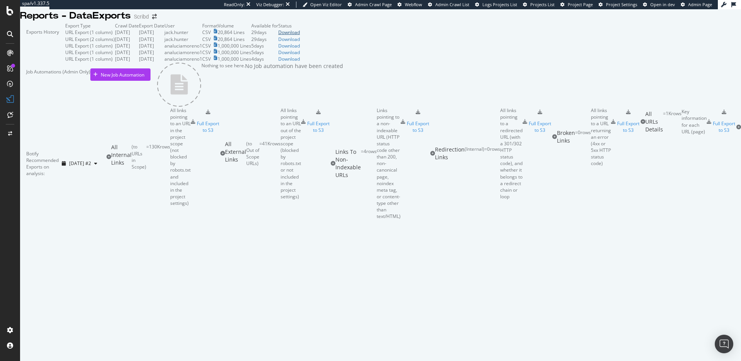
click at [300, 36] on div "Download" at bounding box center [289, 32] width 22 height 7
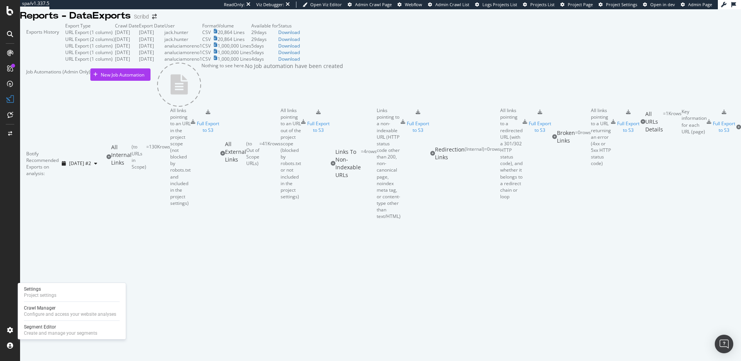
click at [49, 321] on div "Settings Project settings Crawl Manager Configure and access your website analy…" at bounding box center [72, 311] width 108 height 56
click at [47, 325] on div "Segment Editor" at bounding box center [60, 327] width 73 height 6
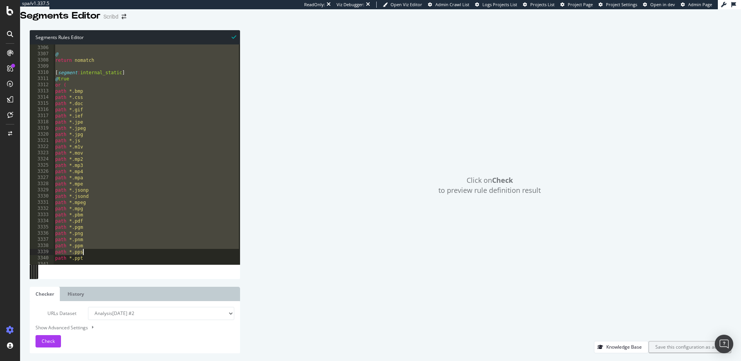
scroll to position [12443, 0]
drag, startPoint x: 50, startPoint y: 55, endPoint x: 204, endPoint y: 298, distance: 288.0
click at [204, 298] on div "Segments Rules Editor 3324 3325 3326 3327 3328 3329 3330 3331 3332 3333 3334 33…" at bounding box center [135, 191] width 210 height 323
type textarea "path *.xwd )"
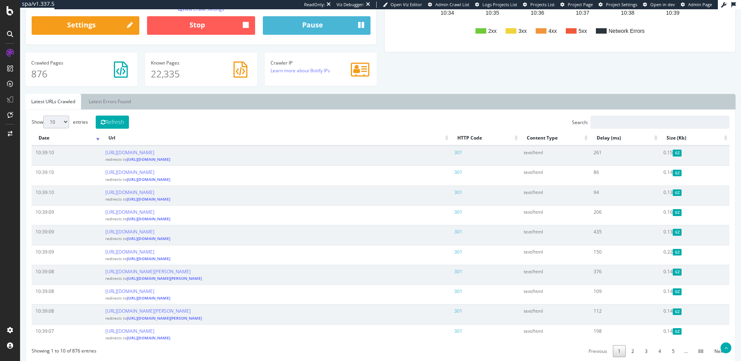
scroll to position [220, 0]
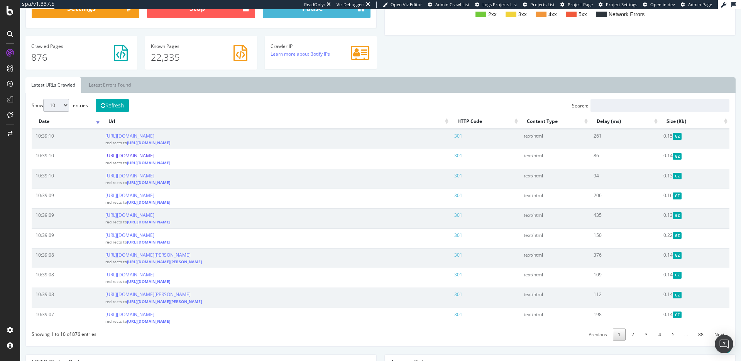
click at [154, 155] on link "[URL][DOMAIN_NAME]" at bounding box center [129, 155] width 49 height 7
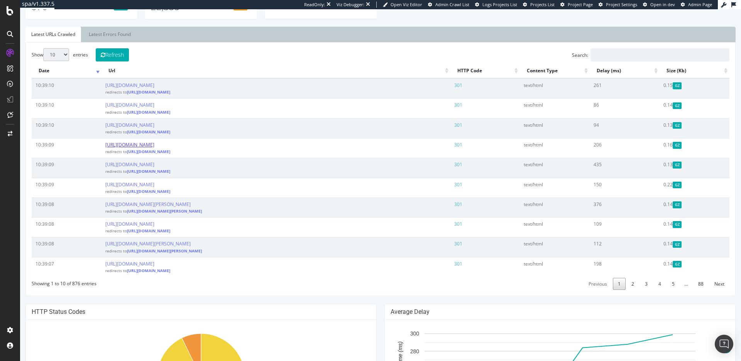
click at [154, 142] on link "[URL][DOMAIN_NAME]" at bounding box center [129, 144] width 49 height 7
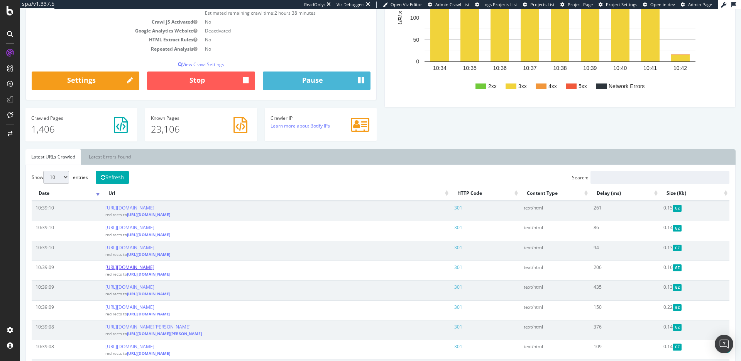
scroll to position [149, 0]
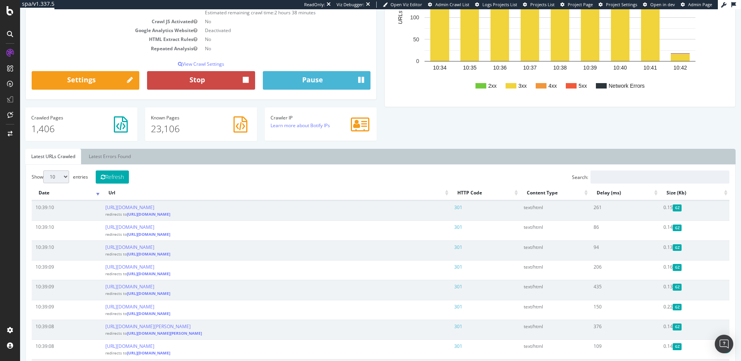
click at [218, 82] on button "Stop" at bounding box center [201, 80] width 108 height 19
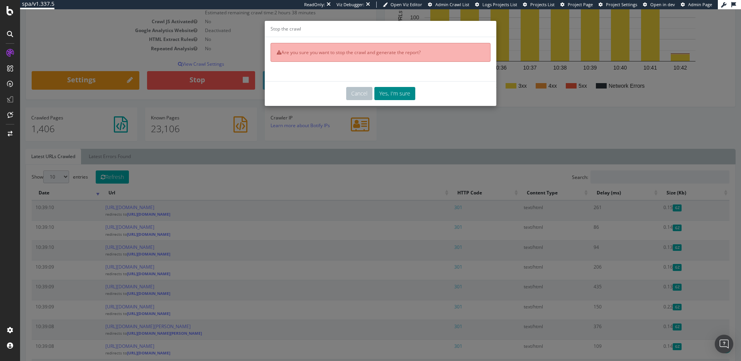
click at [390, 93] on button "Yes, I'm sure" at bounding box center [395, 93] width 41 height 13
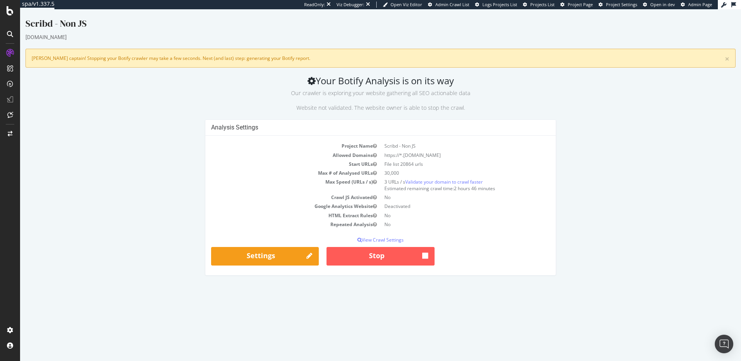
scroll to position [0, 0]
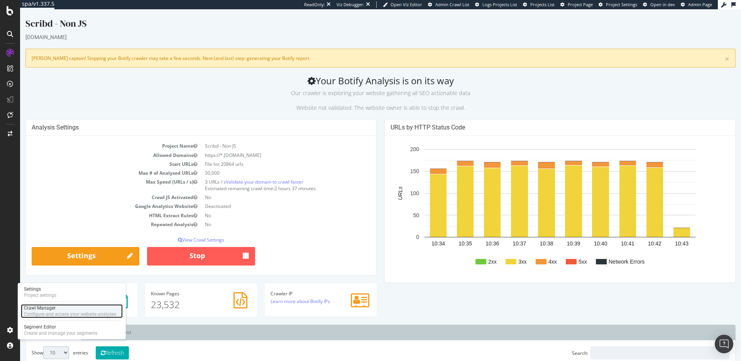
click at [31, 314] on div "Configure and access your website analyses" at bounding box center [70, 314] width 92 height 6
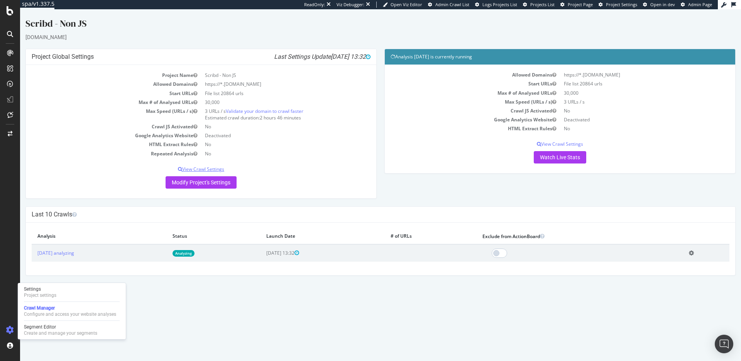
click at [220, 169] on p "View Crawl Settings" at bounding box center [201, 169] width 339 height 7
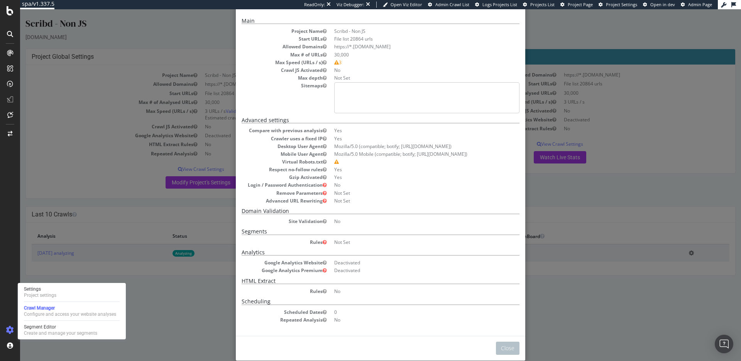
scroll to position [44, 0]
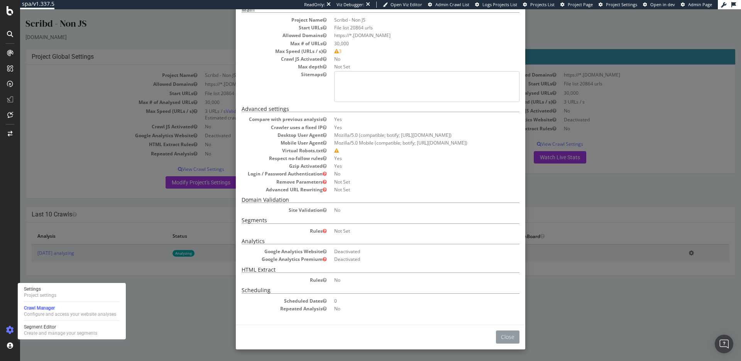
click at [505, 336] on button "Close" at bounding box center [508, 336] width 24 height 13
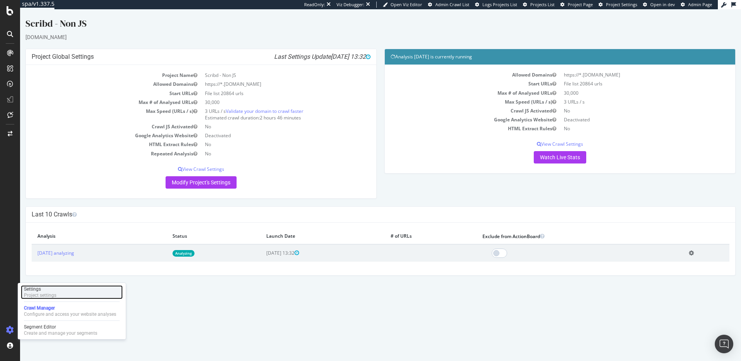
click at [45, 296] on div "Project settings" at bounding box center [40, 295] width 32 height 6
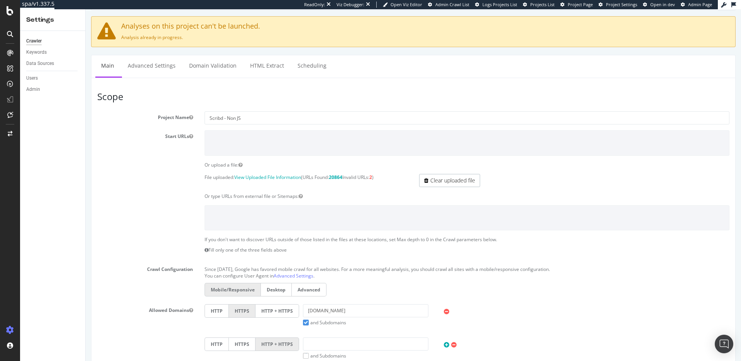
scroll to position [57, 0]
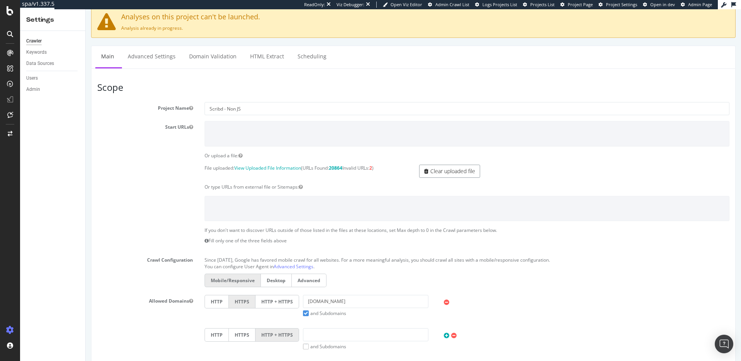
click at [430, 166] on link "Clear uploaded file" at bounding box center [449, 170] width 61 height 13
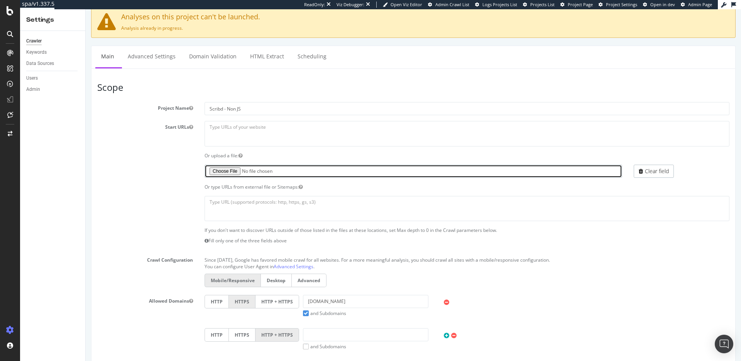
click at [233, 172] on input "file" at bounding box center [414, 170] width 418 height 13
click at [228, 171] on input "file" at bounding box center [414, 170] width 418 height 13
type input "C:\fakepath\export_1766647_3800801_scribd_2025-08-29_17-44.txt"
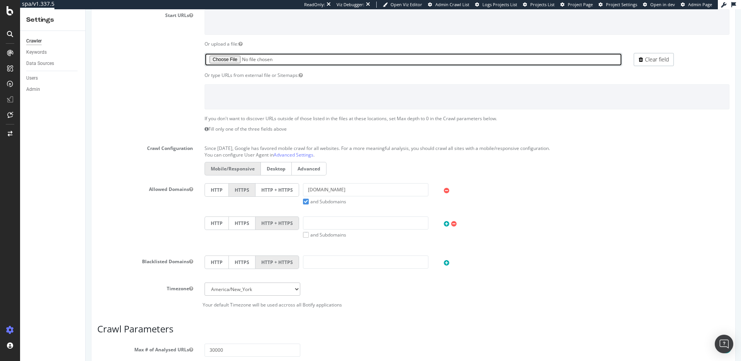
scroll to position [357, 0]
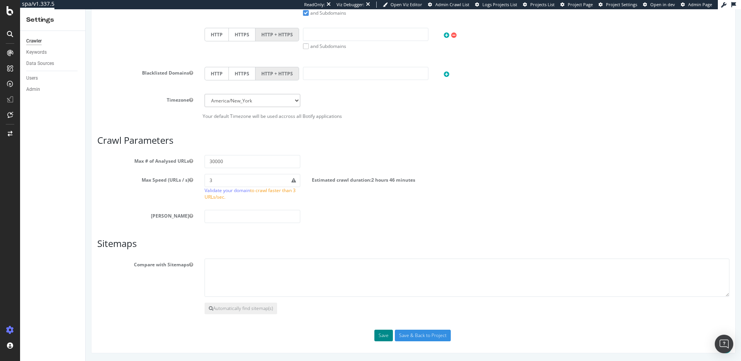
click at [386, 336] on button "Save" at bounding box center [384, 335] width 19 height 12
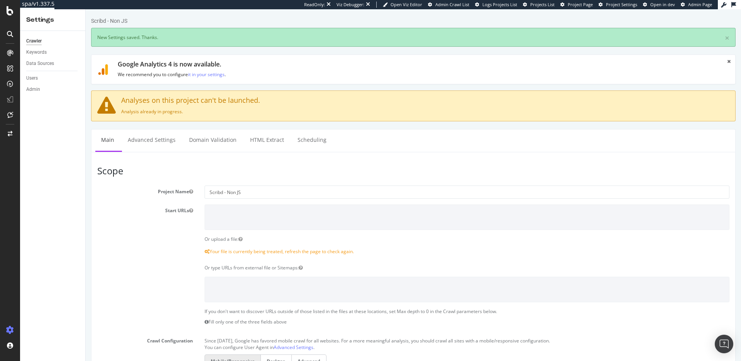
scroll to position [0, 0]
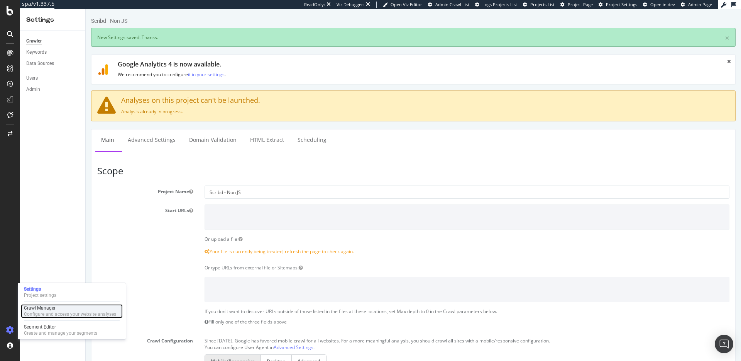
click at [36, 313] on div "Configure and access your website analyses" at bounding box center [70, 314] width 92 height 6
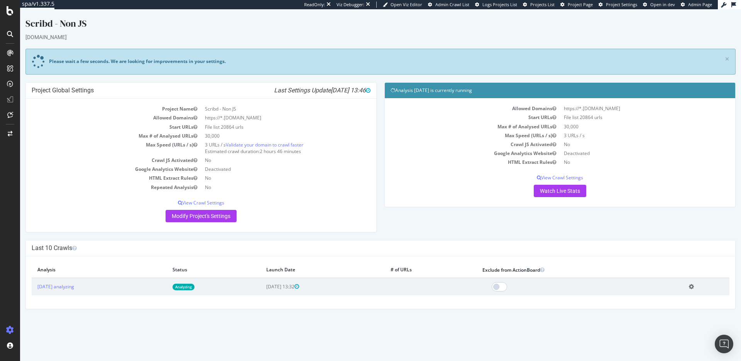
click at [694, 287] on icon at bounding box center [691, 286] width 5 height 6
click at [663, 308] on link "Delete analysis" at bounding box center [664, 308] width 62 height 10
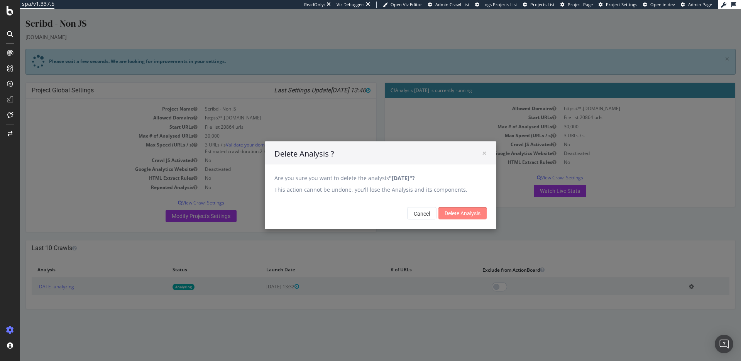
click at [470, 213] on input "Delete Analysis" at bounding box center [463, 213] width 48 height 12
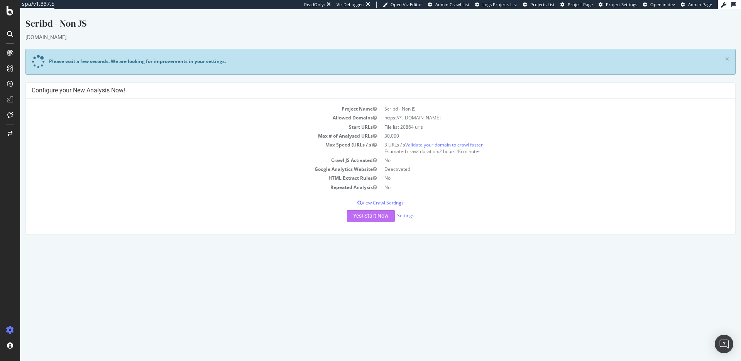
click at [373, 214] on button "Yes! Start Now" at bounding box center [371, 216] width 48 height 12
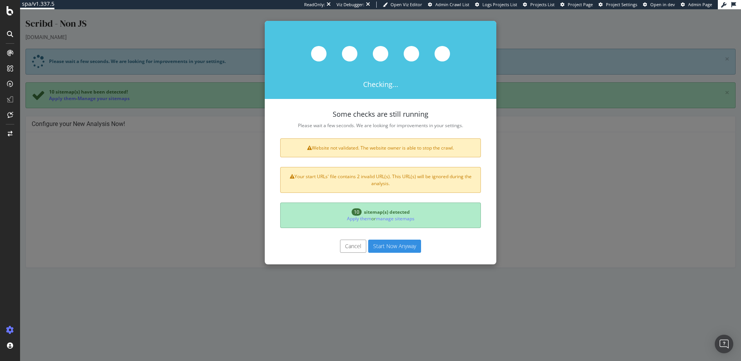
click at [387, 245] on button "Start Now Anyway" at bounding box center [394, 245] width 53 height 13
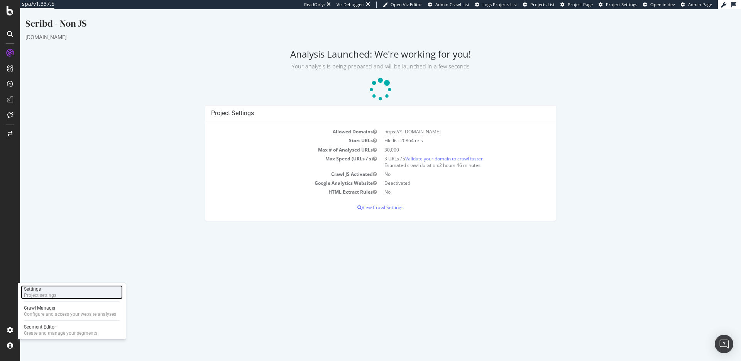
click at [61, 292] on div "Settings Project settings" at bounding box center [72, 292] width 102 height 14
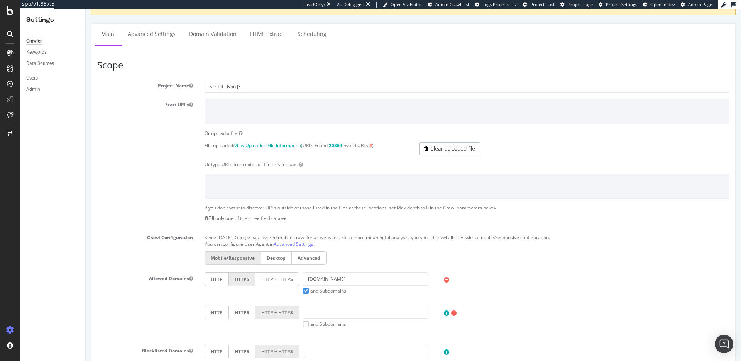
scroll to position [80, 0]
click at [268, 142] on link "View Uploaded File Information" at bounding box center [267, 144] width 67 height 7
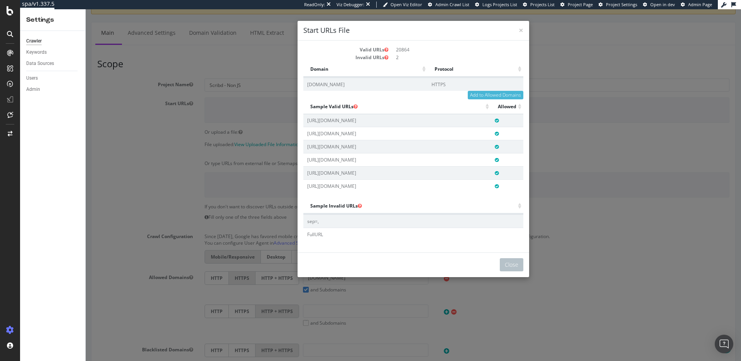
scroll to position [1275, 0]
click at [518, 30] on h4 "Start URLs File" at bounding box center [414, 30] width 220 height 10
click at [521, 30] on span "×" at bounding box center [521, 30] width 5 height 11
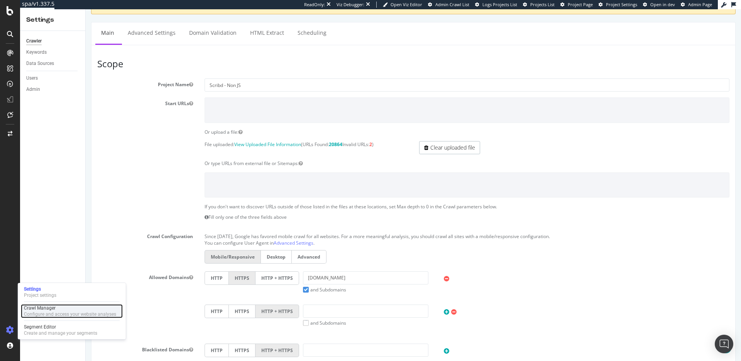
click at [49, 314] on div "Configure and access your website analyses" at bounding box center [70, 314] width 92 height 6
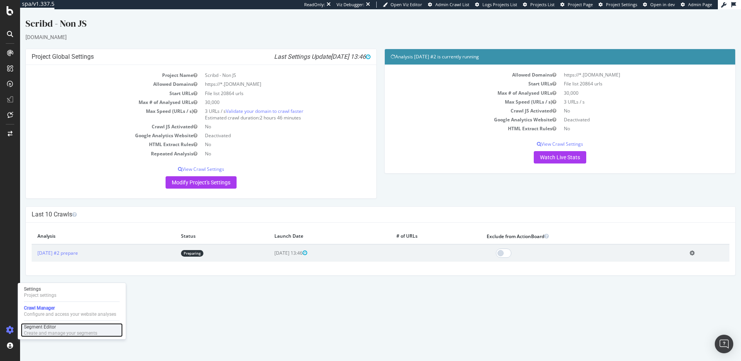
click at [47, 325] on div "Segment Editor" at bounding box center [60, 327] width 73 height 6
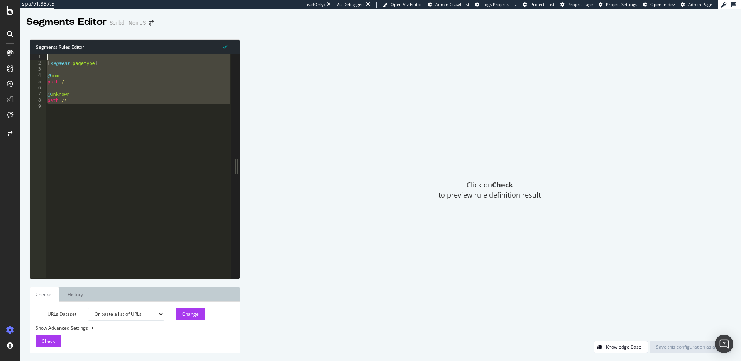
drag, startPoint x: 63, startPoint y: 104, endPoint x: 21, endPoint y: 38, distance: 78.3
click at [21, 38] on div "Segments Rules Editor 1 2 3 4 5 6 7 8 9 [ segment : pagetype ] @ home path / @ …" at bounding box center [380, 196] width 721 height 329
type textarea "[segment:pagetype]"
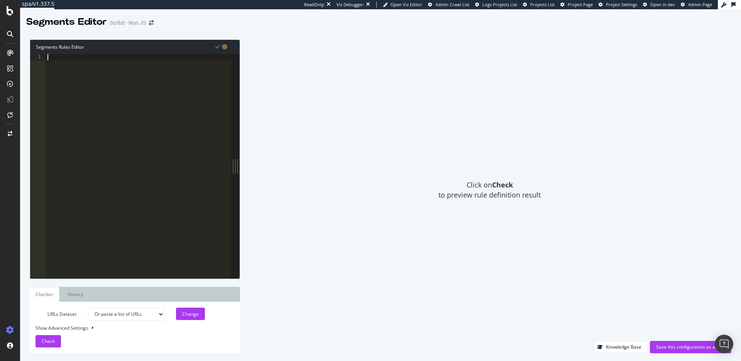
paste textarea ")"
type textarea ")"
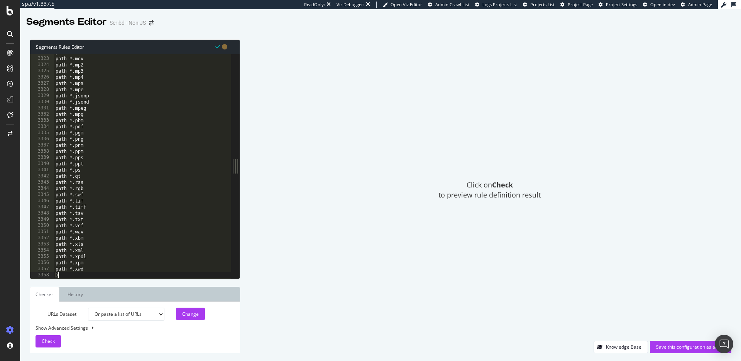
scroll to position [12429, 0]
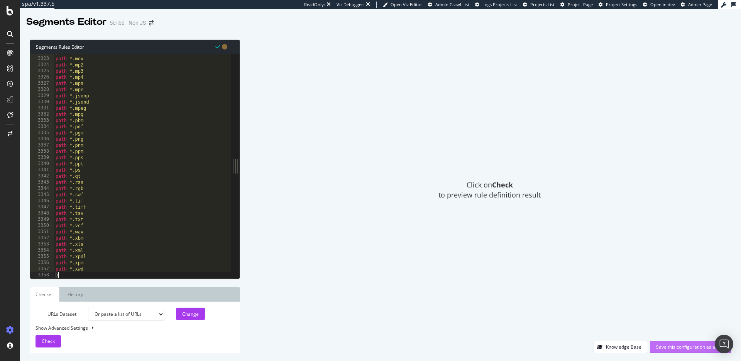
click at [687, 345] on div "Save this configuration as active" at bounding box center [690, 346] width 69 height 7
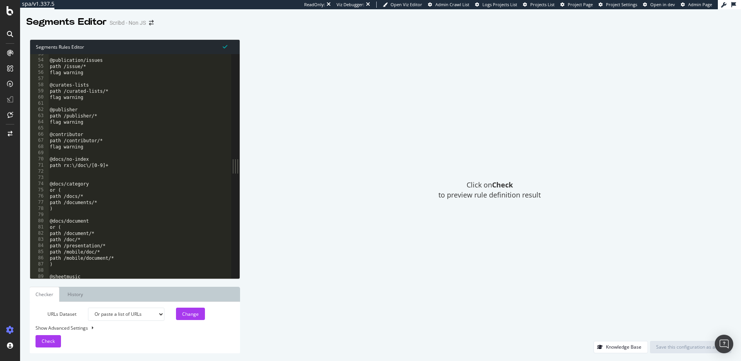
scroll to position [0, 0]
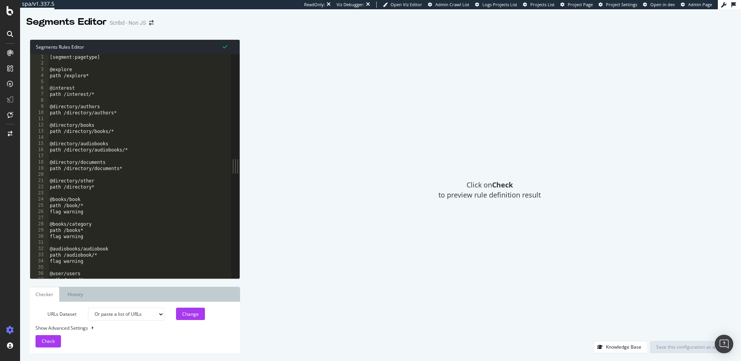
click at [297, 169] on div "Click on Check to preview rule definition result" at bounding box center [490, 189] width 484 height 301
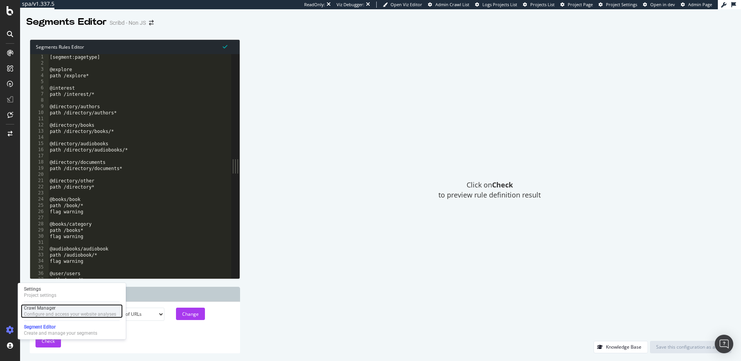
click at [42, 314] on div "Configure and access your website analyses" at bounding box center [70, 314] width 92 height 6
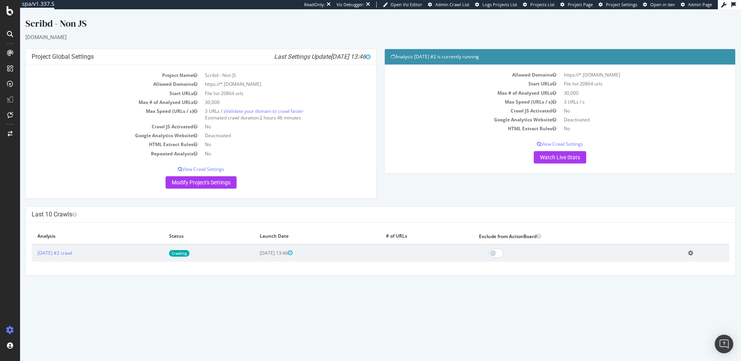
click at [421, 56] on h4 "Analysis [DATE] #2 is currently running" at bounding box center [560, 57] width 339 height 8
click at [454, 56] on h4 "Analysis [DATE] #2 is currently running" at bounding box center [560, 57] width 339 height 8
click at [72, 253] on link "[DATE] #2 crawl" at bounding box center [54, 252] width 35 height 7
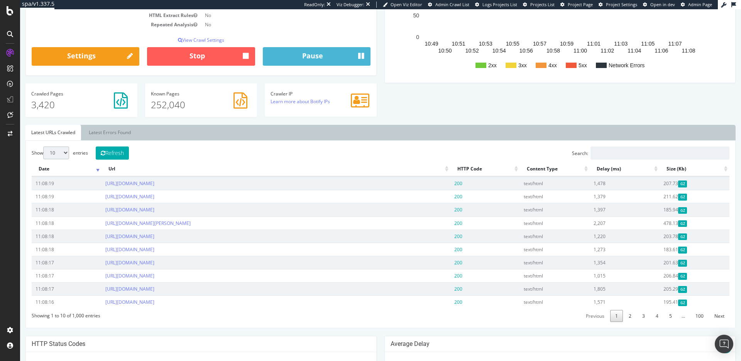
scroll to position [192, 0]
